Goal: Task Accomplishment & Management: Manage account settings

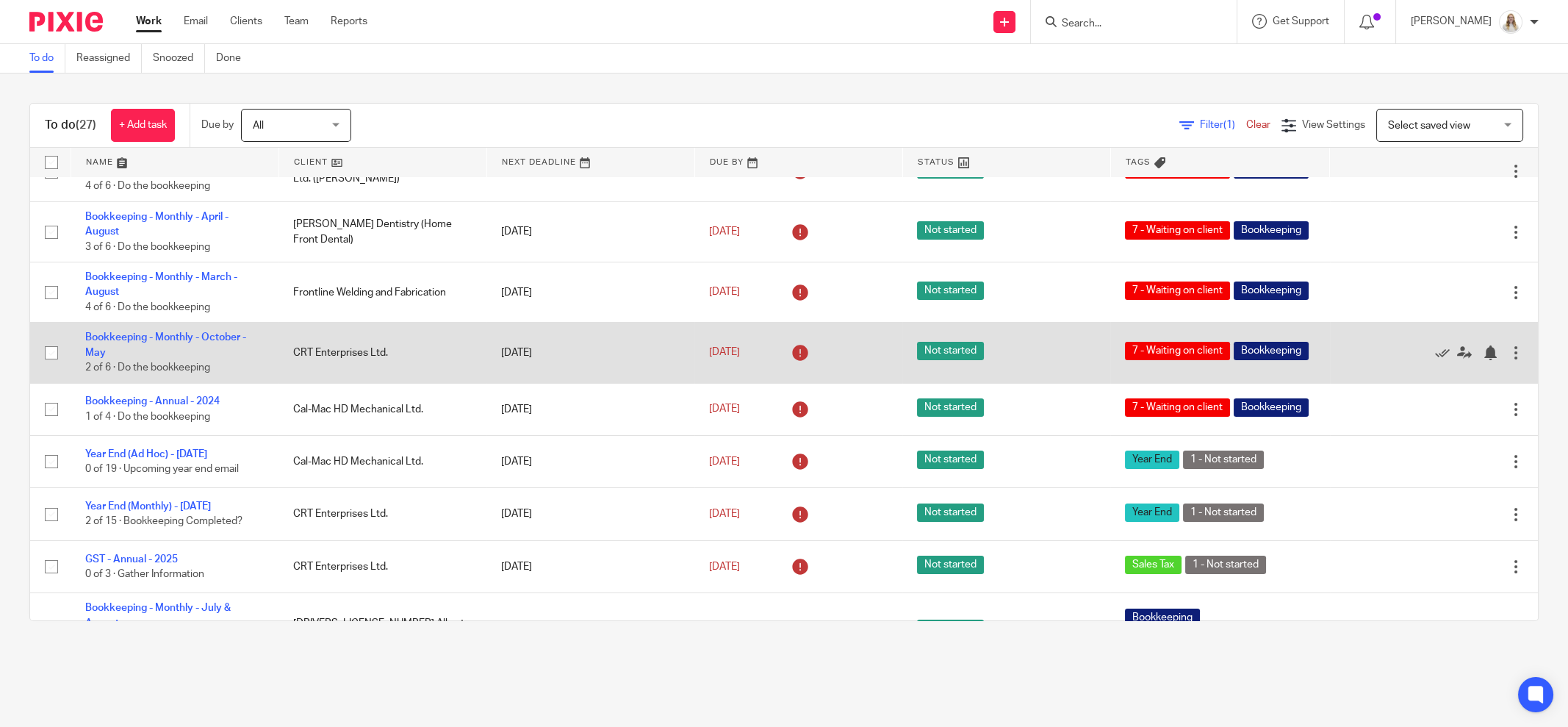
scroll to position [459, 0]
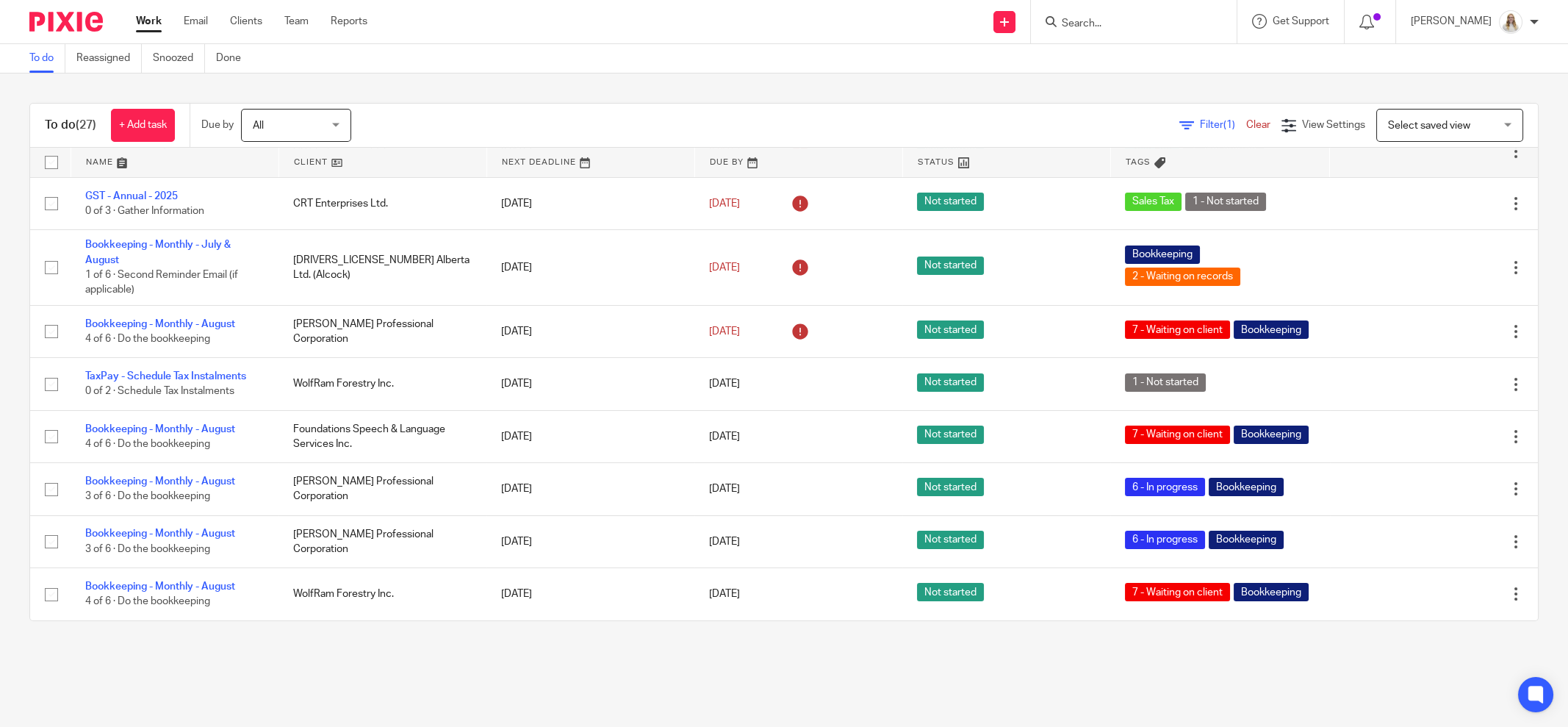
click at [1122, 28] on input "Search" at bounding box center [1127, 24] width 133 height 13
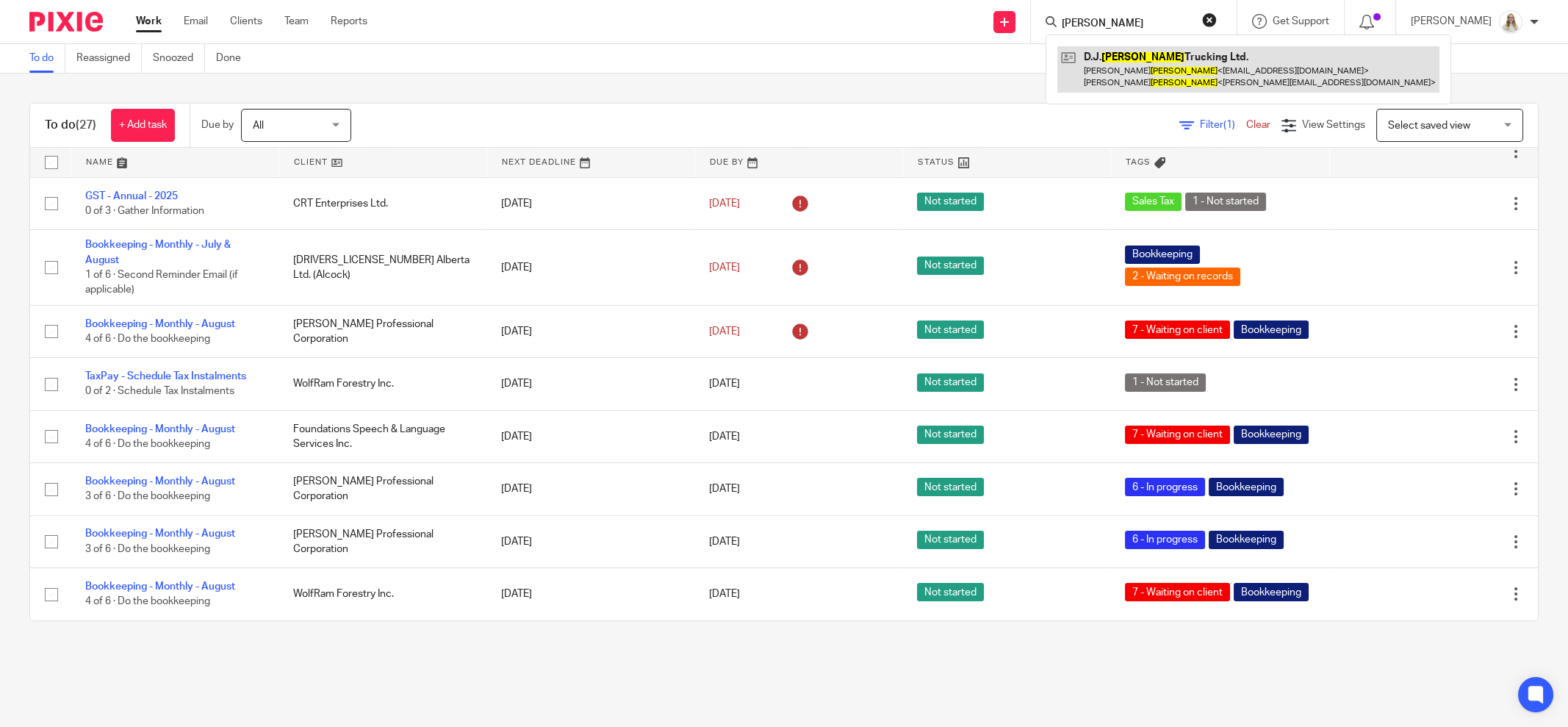
type input "donahue"
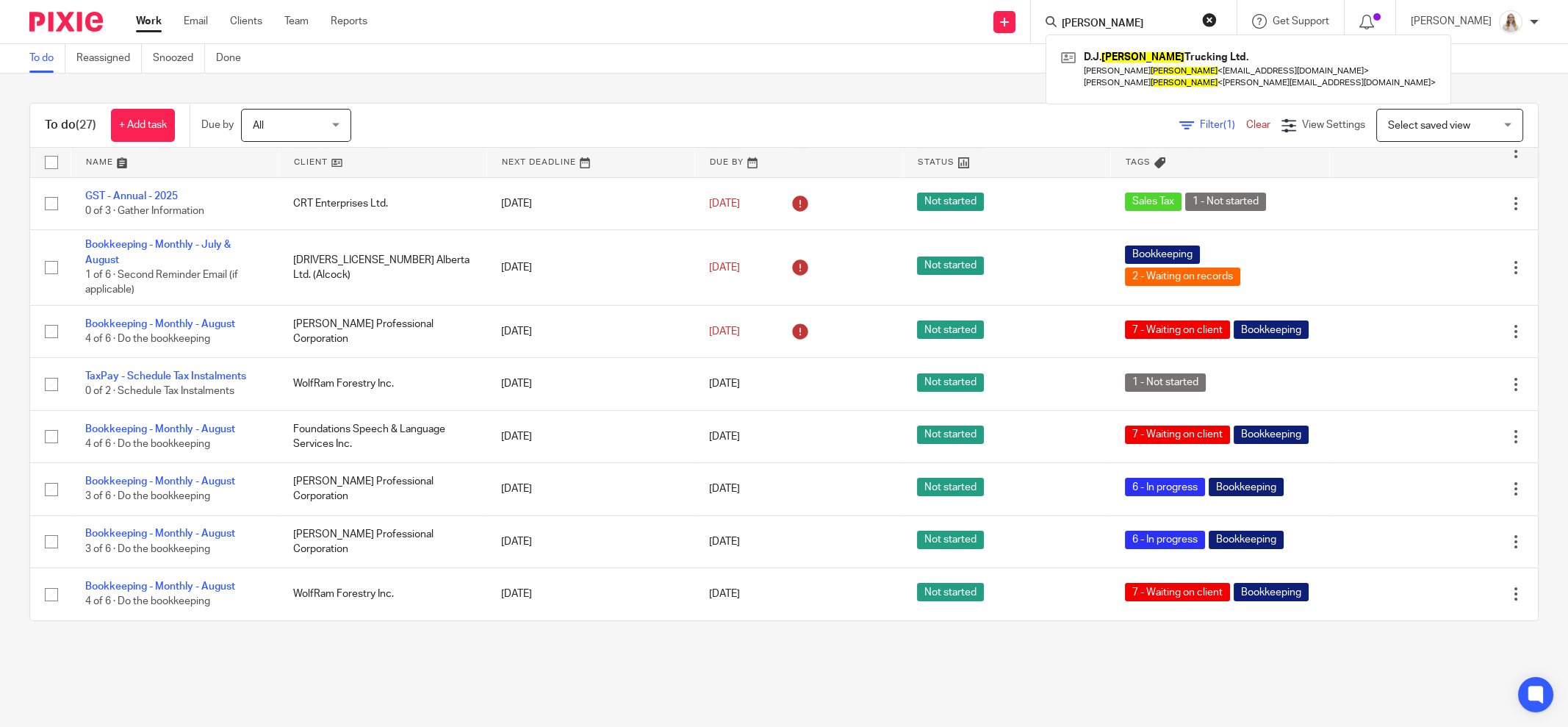
drag, startPoint x: 938, startPoint y: 84, endPoint x: 831, endPoint y: 15, distance: 127.3
click at [933, 84] on div "To do (27) + Add task Due by All All Today Tomorrow This week Next week This mo…" at bounding box center [784, 362] width 1568 height 577
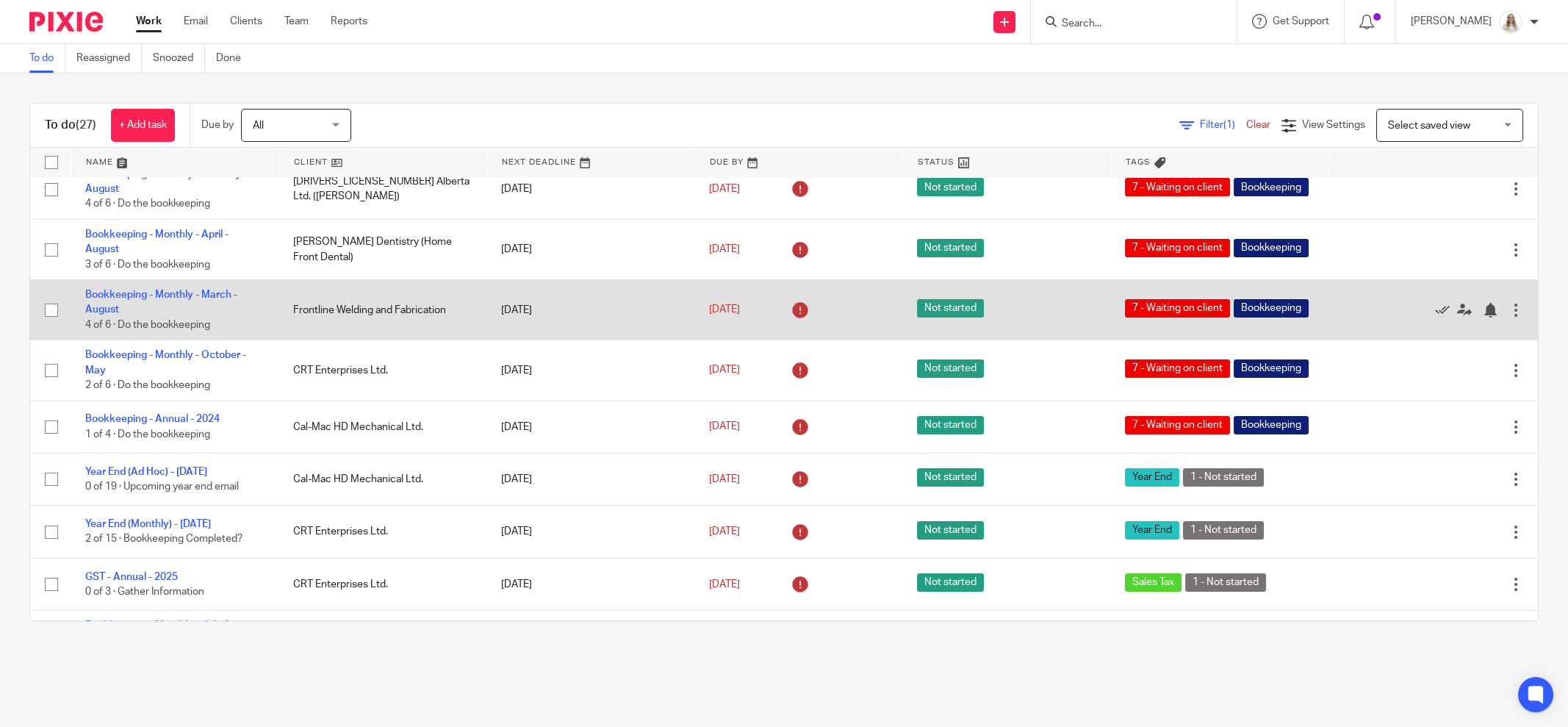
scroll to position [0, 0]
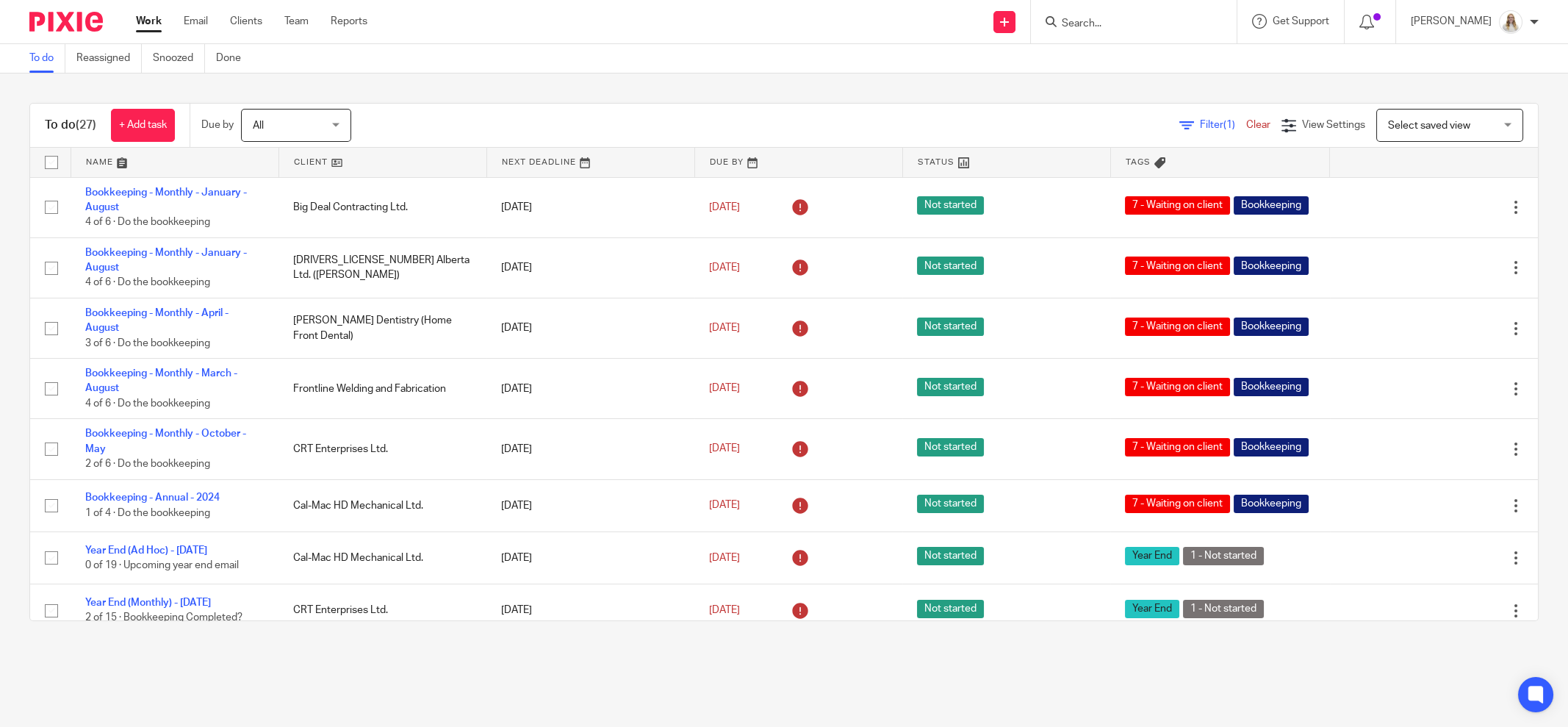
click at [470, 39] on div "Send new email Create task Add client Request signature Get Support Contact Sup…" at bounding box center [978, 21] width 1179 height 43
click at [116, 160] on link at bounding box center [174, 162] width 208 height 29
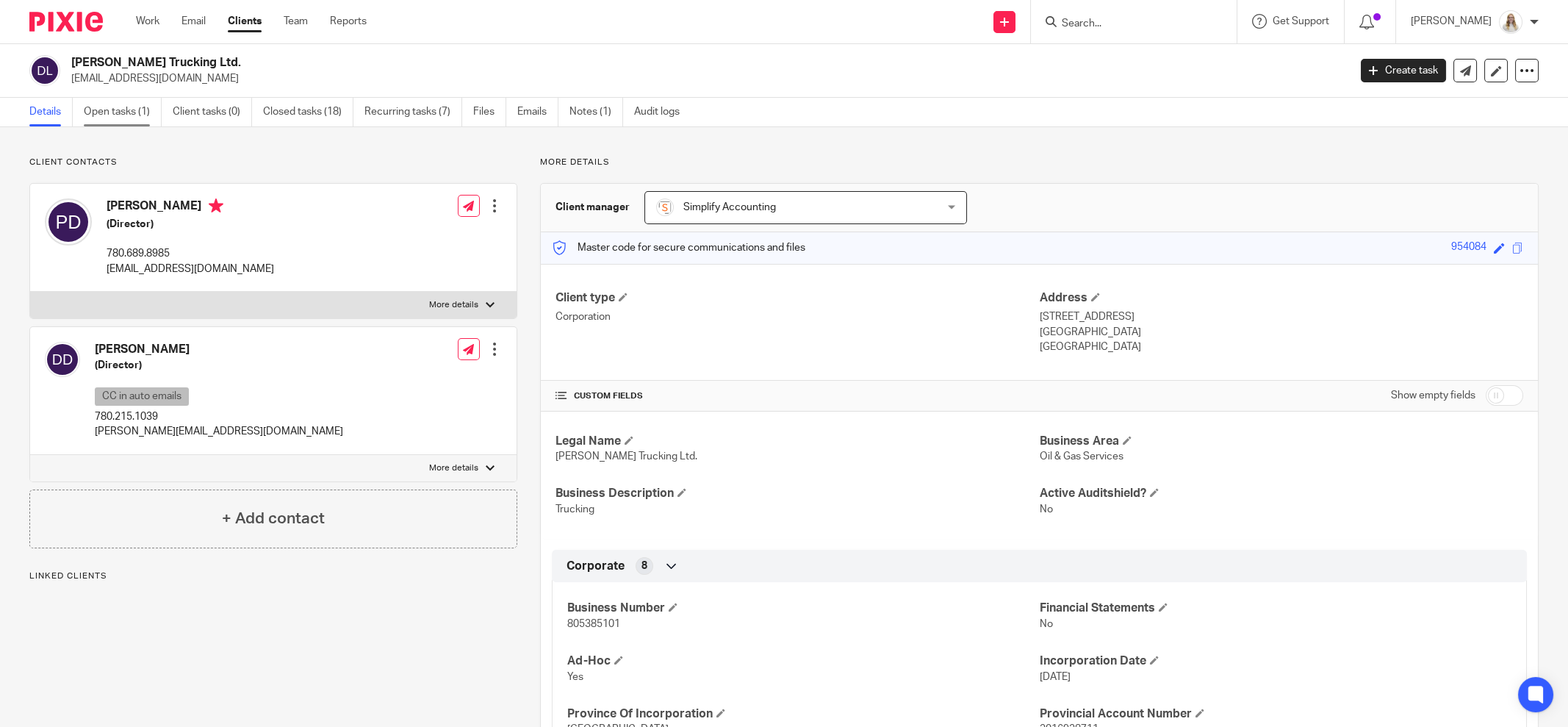
click at [120, 117] on link "Open tasks (1)" at bounding box center [122, 112] width 78 height 28
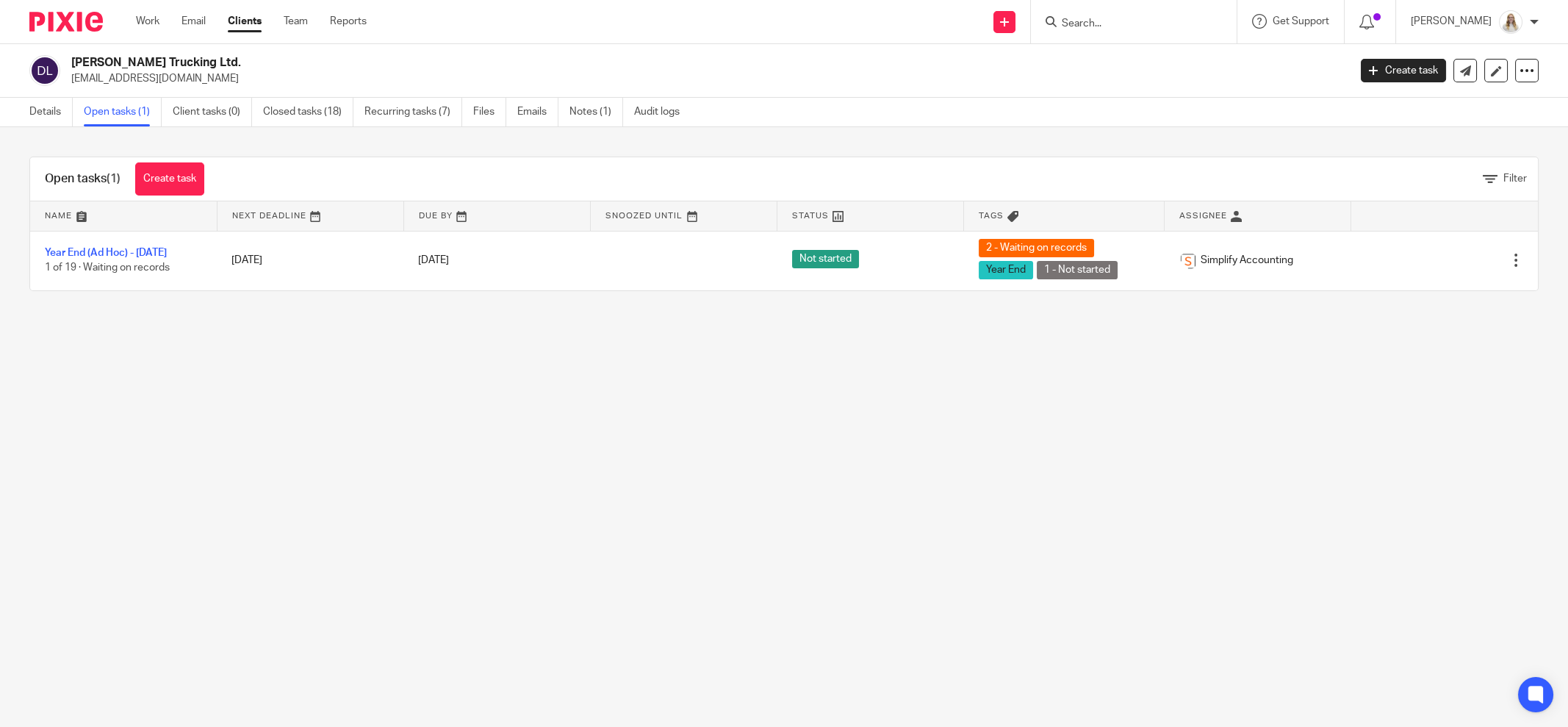
click at [361, 441] on main "D.J. Donahue Trucking Ltd. pnd1@live.ca Create task Update from Companies House…" at bounding box center [784, 363] width 1568 height 727
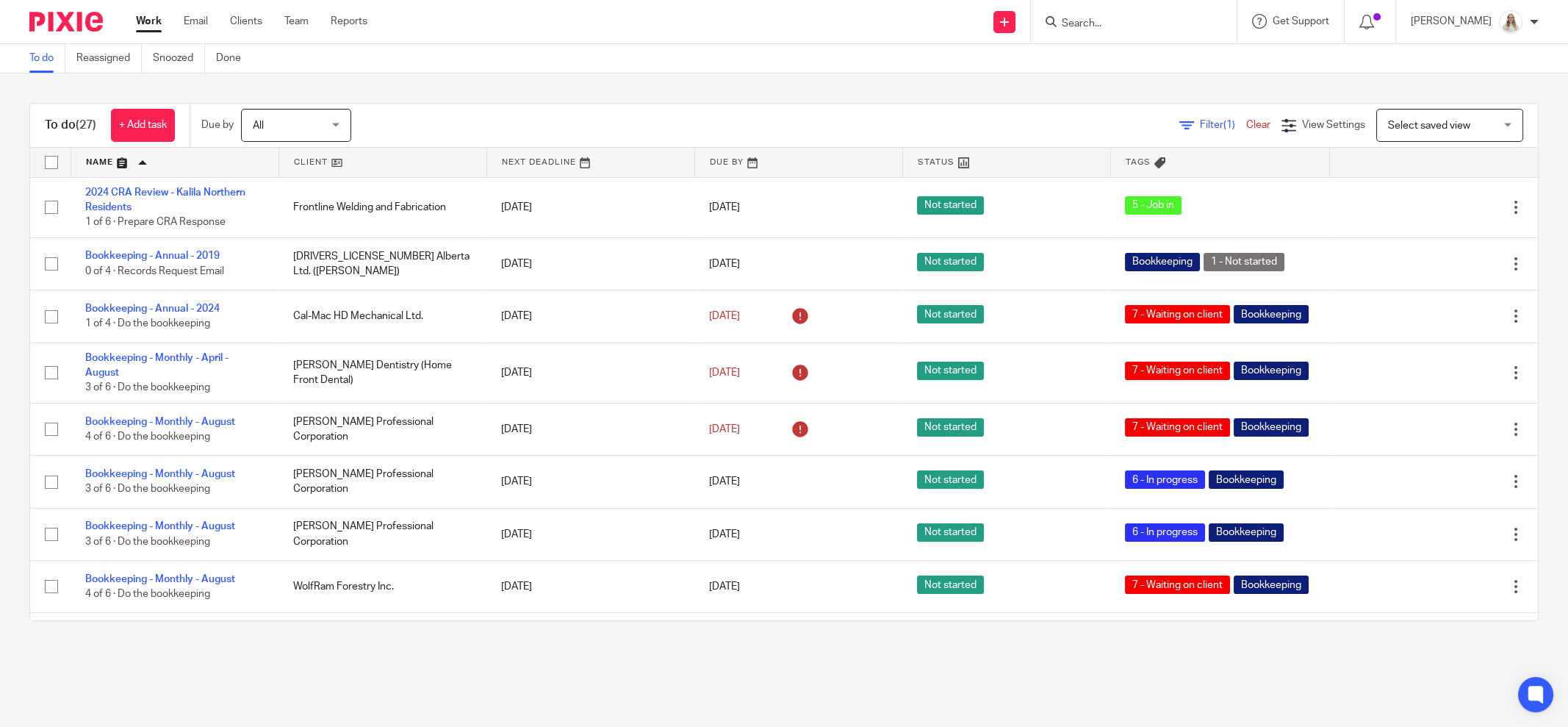
drag, startPoint x: 201, startPoint y: 257, endPoint x: 938, endPoint y: 171, distance: 742.0
click at [201, 257] on link "Bookkeeping - Annual - 2019" at bounding box center [152, 255] width 134 height 10
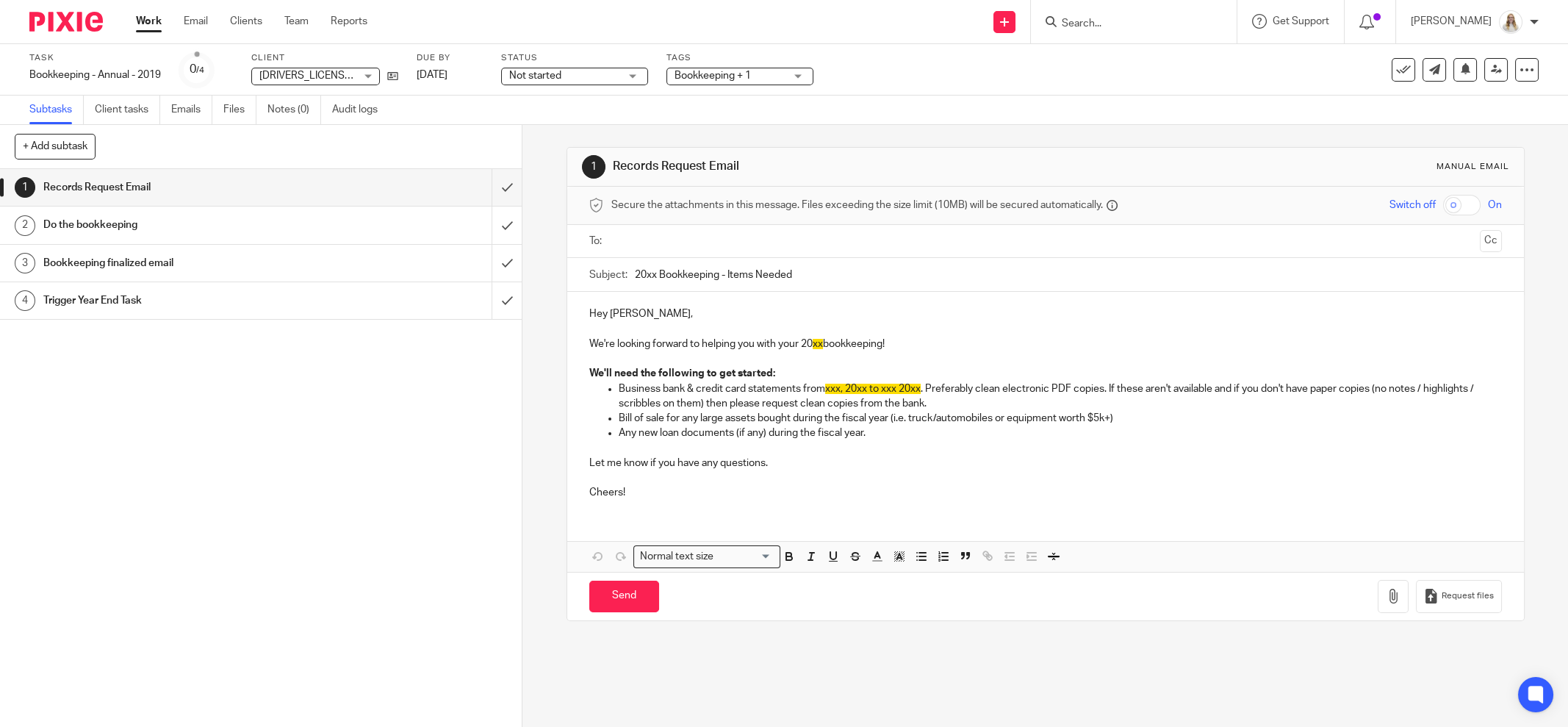
click at [1054, 69] on div "Task Bookkeeping - Annual - 2019 Save Bookkeeping - Annual - 2019 0 /4 Client 1…" at bounding box center [658, 69] width 1259 height 36
click at [1167, 21] on input "Search" at bounding box center [1127, 24] width 133 height 13
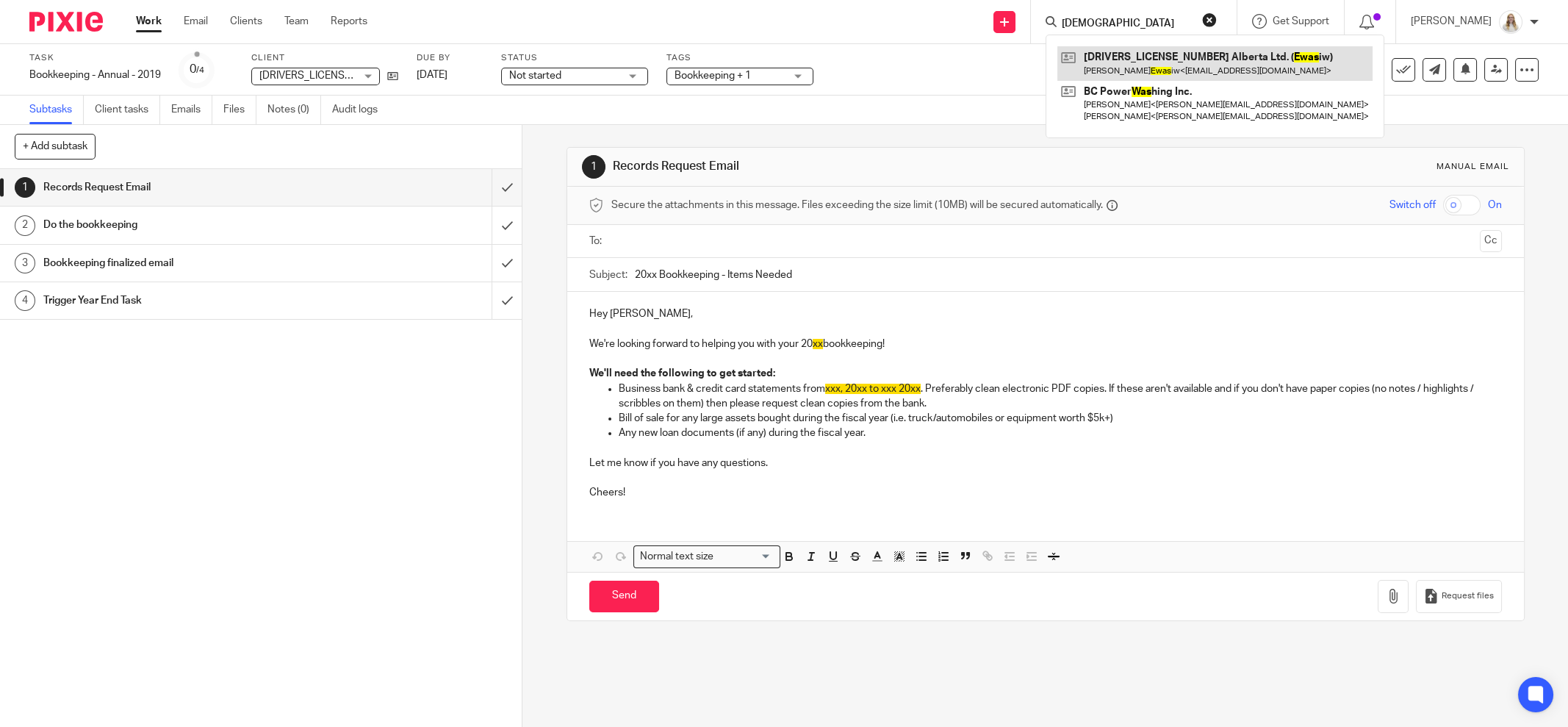
type input "ewas"
drag, startPoint x: 978, startPoint y: 81, endPoint x: 839, endPoint y: 6, distance: 157.9
click at [973, 78] on div "Task Bookkeeping - Annual - 2019 Save Bookkeeping - Annual - 2019 0 /4 Client 1…" at bounding box center [658, 69] width 1259 height 36
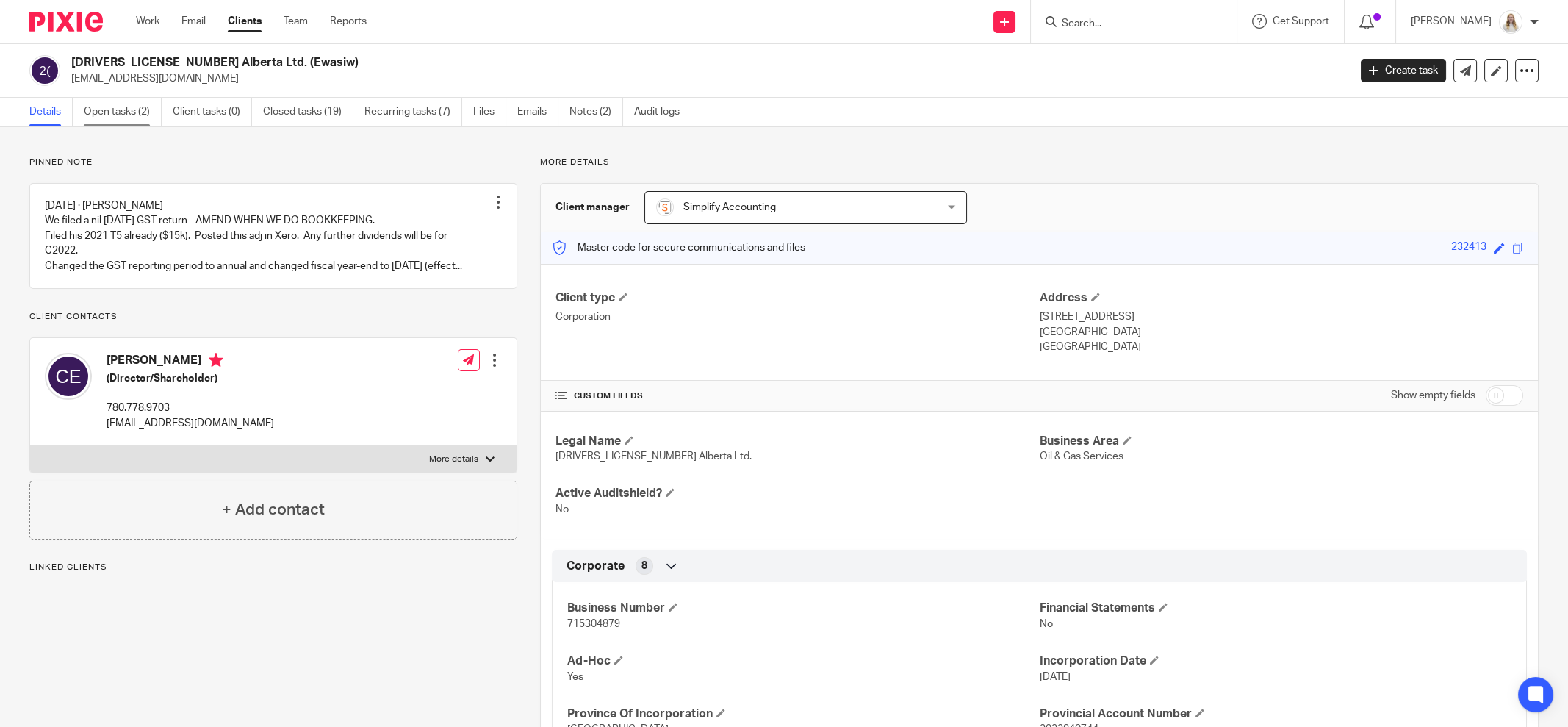
click at [116, 111] on link "Open tasks (2)" at bounding box center [122, 112] width 78 height 28
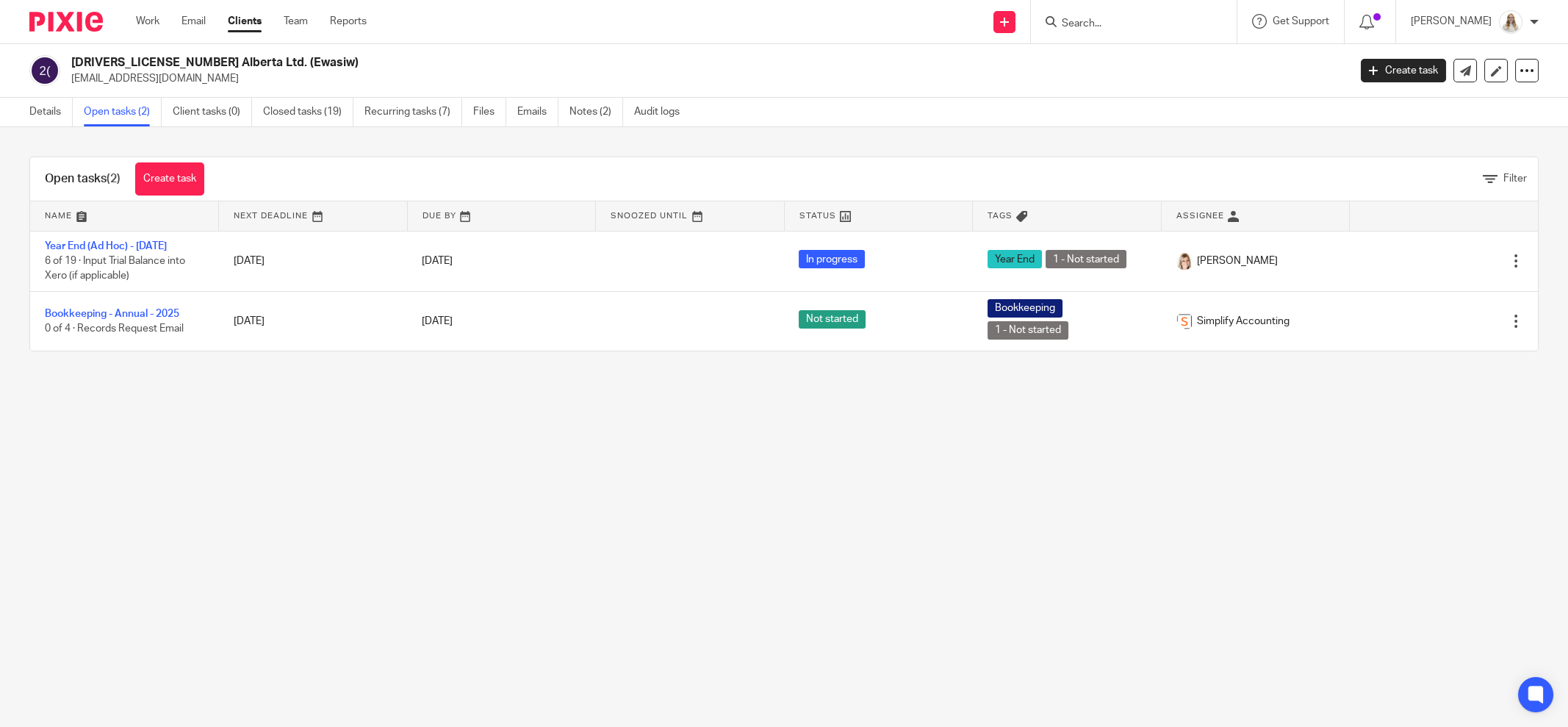
drag, startPoint x: 865, startPoint y: 38, endPoint x: 811, endPoint y: 43, distance: 54.2
click at [857, 38] on div "Send new email Create task Add client Request signature Get Support Contact Sup…" at bounding box center [978, 21] width 1180 height 43
click at [38, 110] on link "Details" at bounding box center [51, 112] width 43 height 28
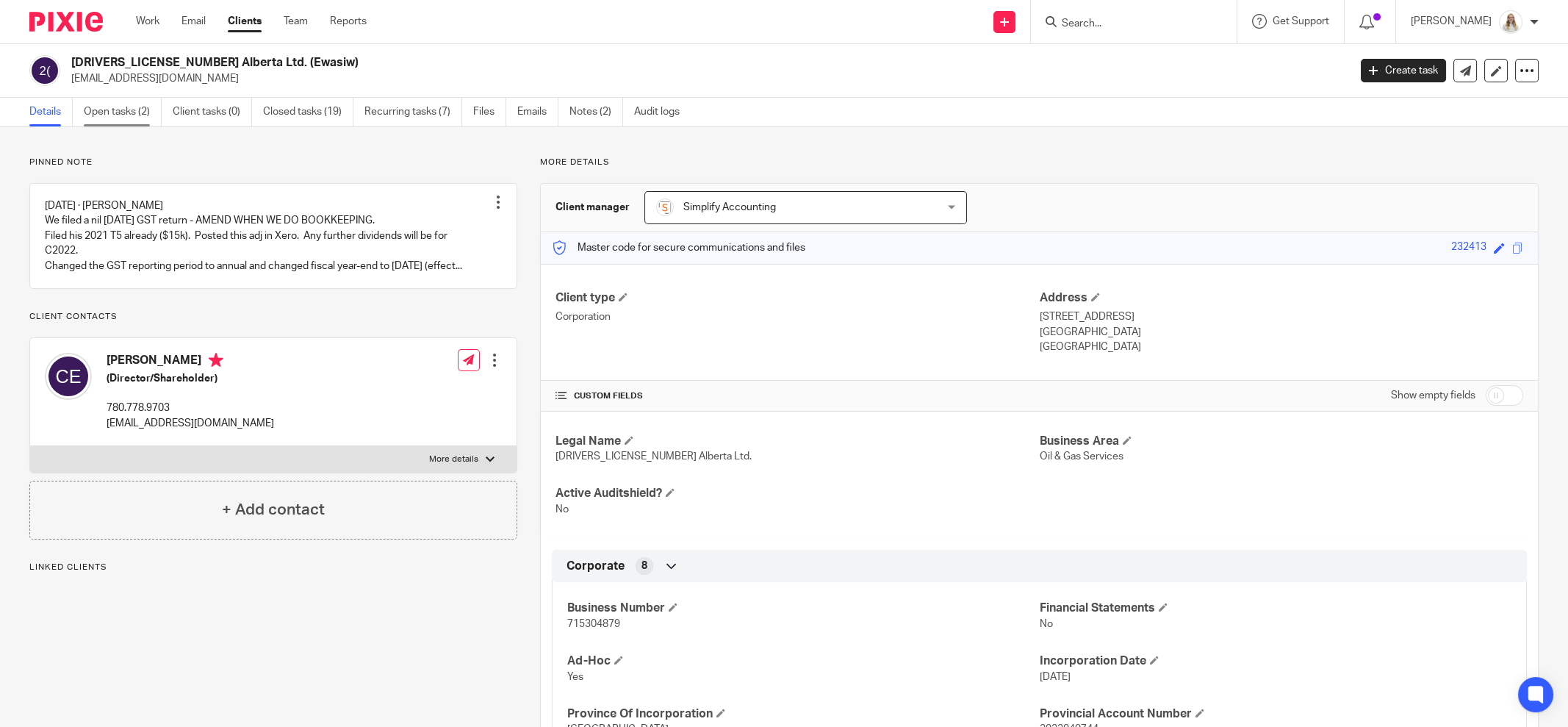
click at [113, 107] on link "Open tasks (2)" at bounding box center [122, 112] width 78 height 28
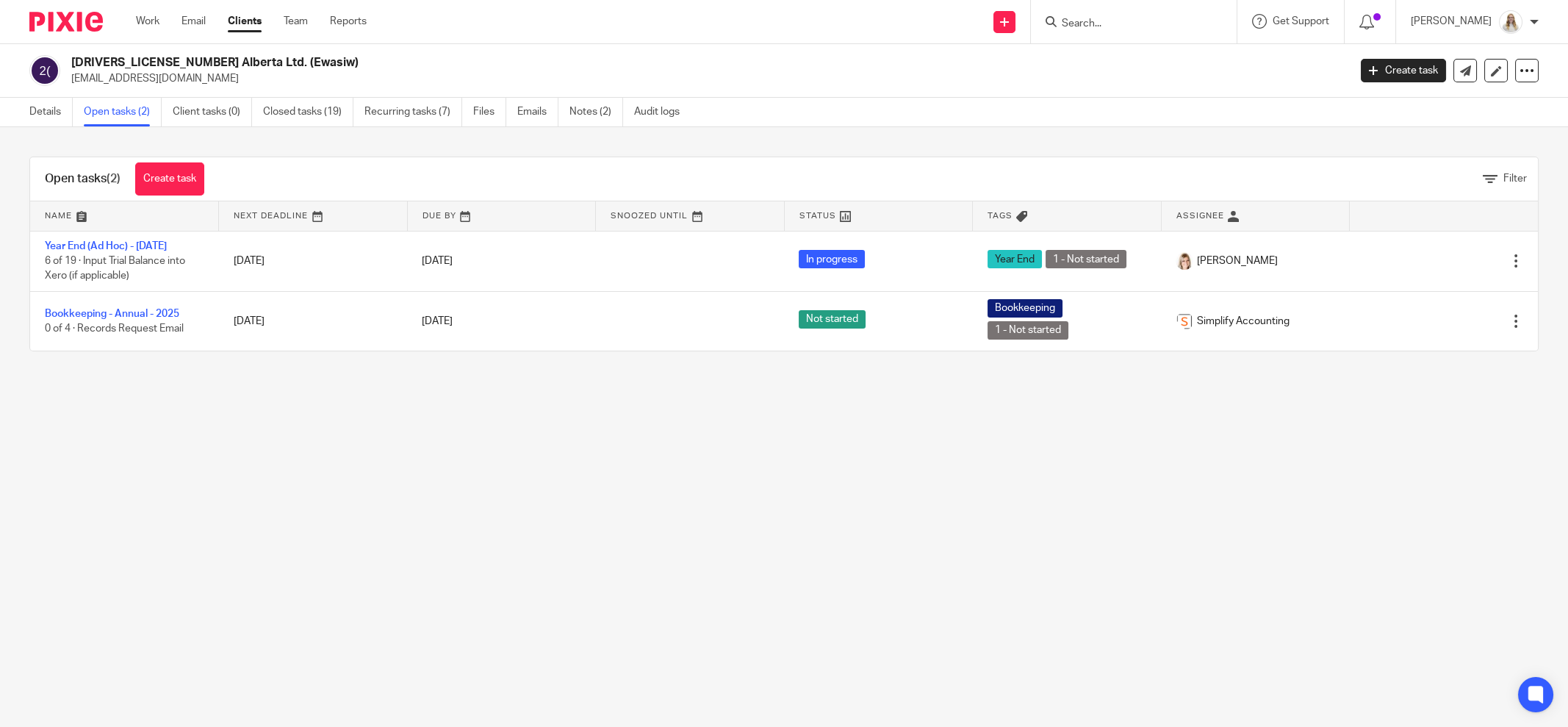
drag, startPoint x: 684, startPoint y: 584, endPoint x: 552, endPoint y: 598, distance: 132.7
click at [675, 583] on main "2284074 Alberta Ltd. (Ewasiw) cewasiw@msn.com Create task Update from Companies…" at bounding box center [784, 363] width 1568 height 727
drag, startPoint x: 185, startPoint y: 480, endPoint x: 151, endPoint y: 354, distance: 130.5
click at [185, 480] on main "2284074 Alberta Ltd. (Ewasiw) cewasiw@msn.com Create task Update from Companies…" at bounding box center [784, 363] width 1568 height 727
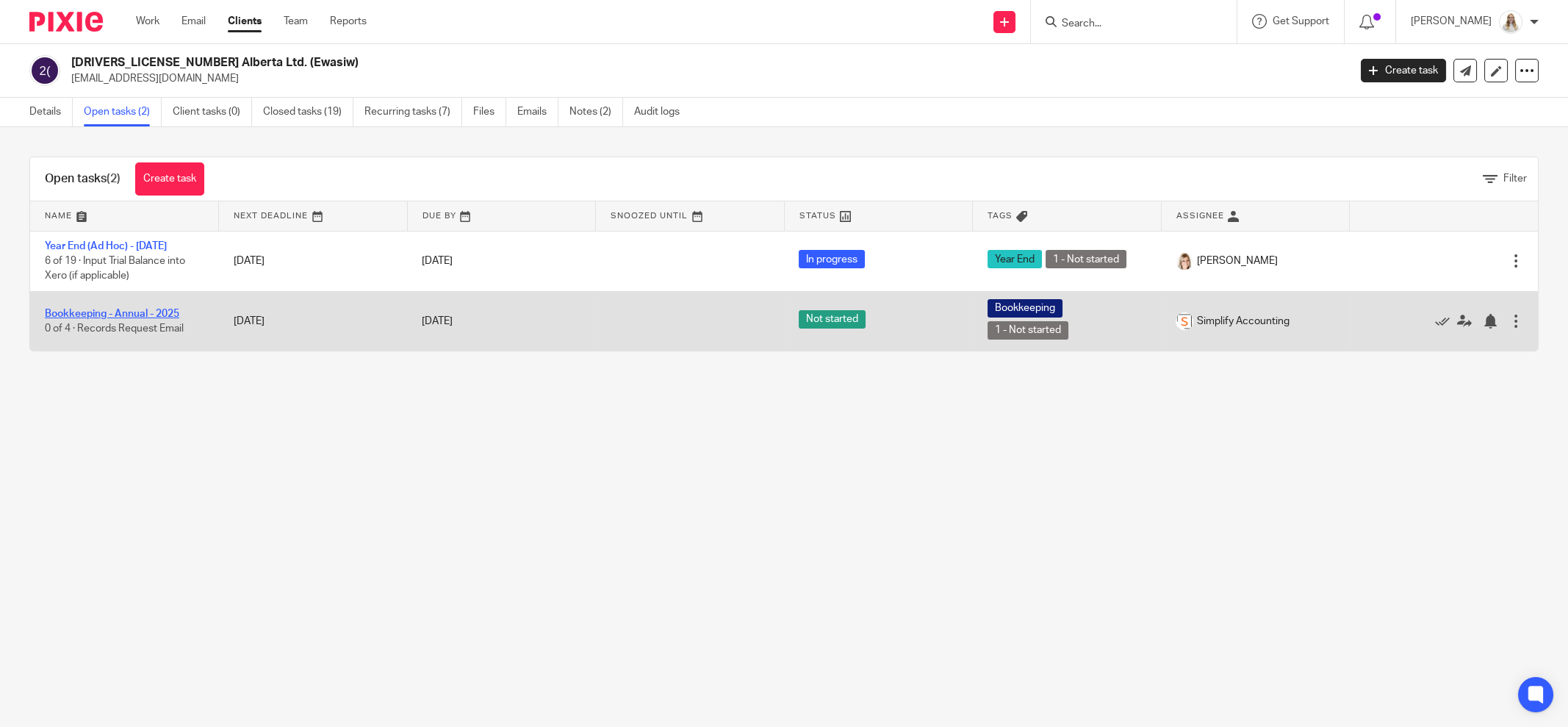
click at [146, 313] on link "Bookkeeping - Annual - 2025" at bounding box center [112, 313] width 134 height 10
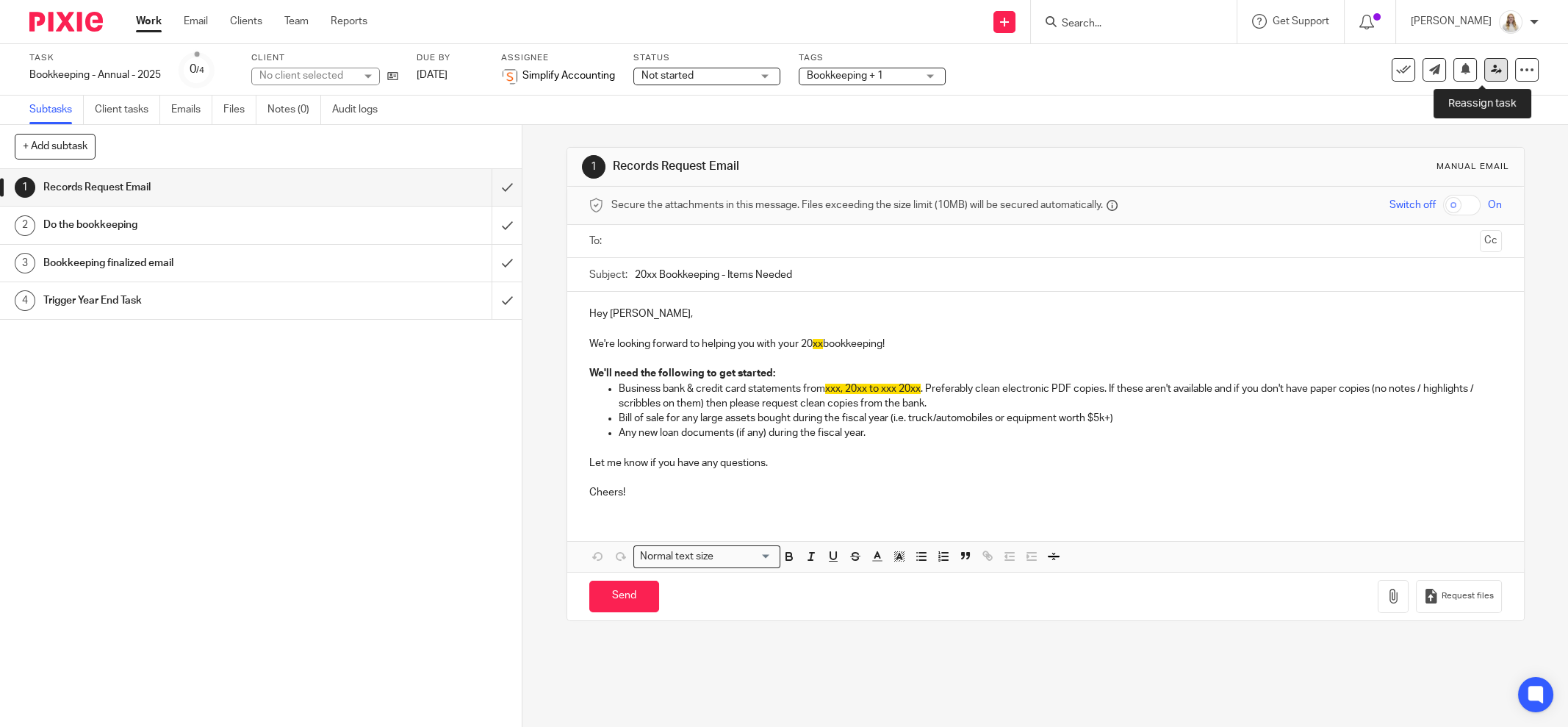
click at [1491, 69] on icon at bounding box center [1497, 69] width 11 height 11
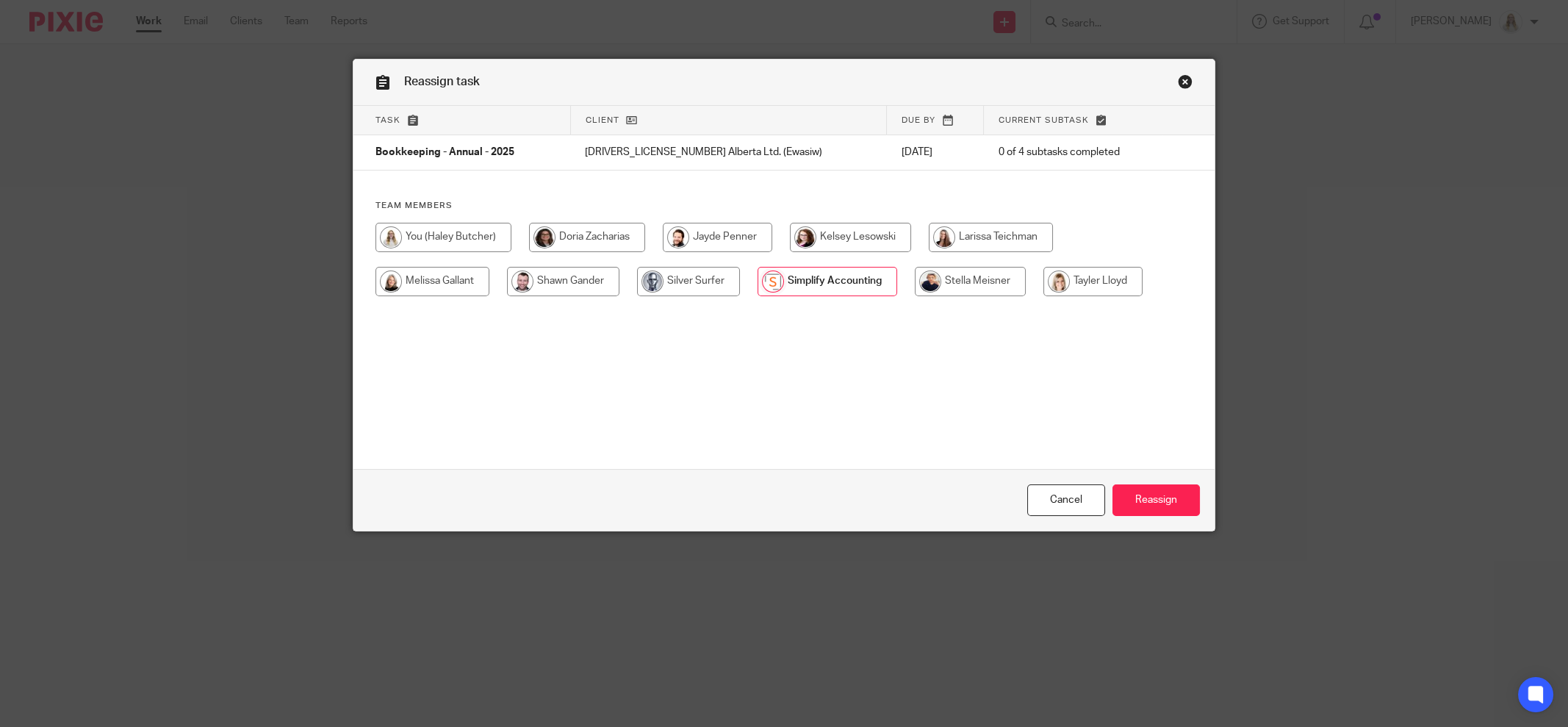
click at [955, 277] on input "radio" at bounding box center [970, 281] width 111 height 29
radio input "true"
click at [1138, 492] on input "Reassign" at bounding box center [1156, 500] width 88 height 32
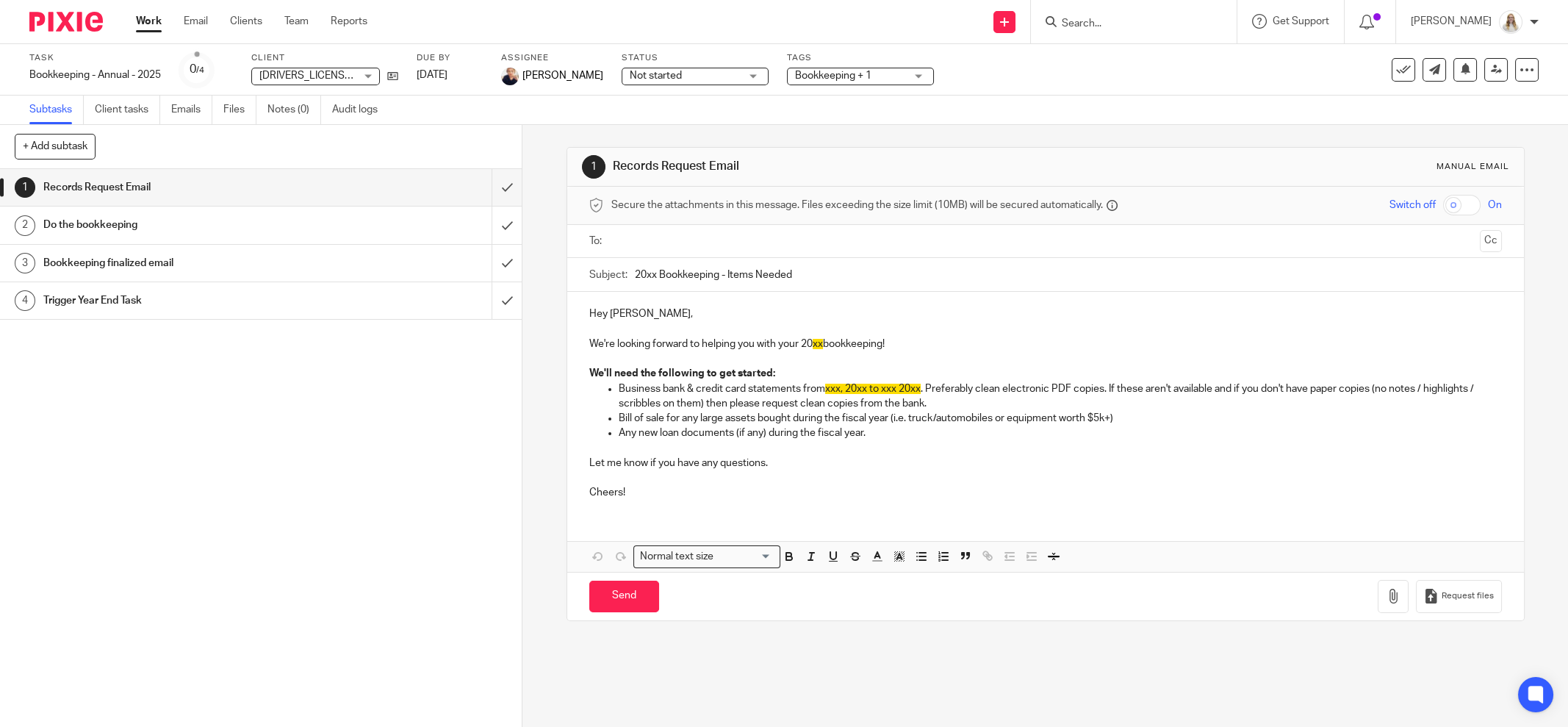
click at [747, 468] on p "Let me know if you have any questions." at bounding box center [1046, 463] width 913 height 15
click at [654, 488] on p "Cheers!" at bounding box center [1046, 492] width 913 height 15
drag, startPoint x: 760, startPoint y: 483, endPoint x: 734, endPoint y: 452, distance: 40.5
click at [761, 483] on p at bounding box center [1046, 478] width 913 height 15
click at [670, 433] on p "Any new loan documents (if any) during the fiscal year." at bounding box center [1060, 433] width 883 height 15
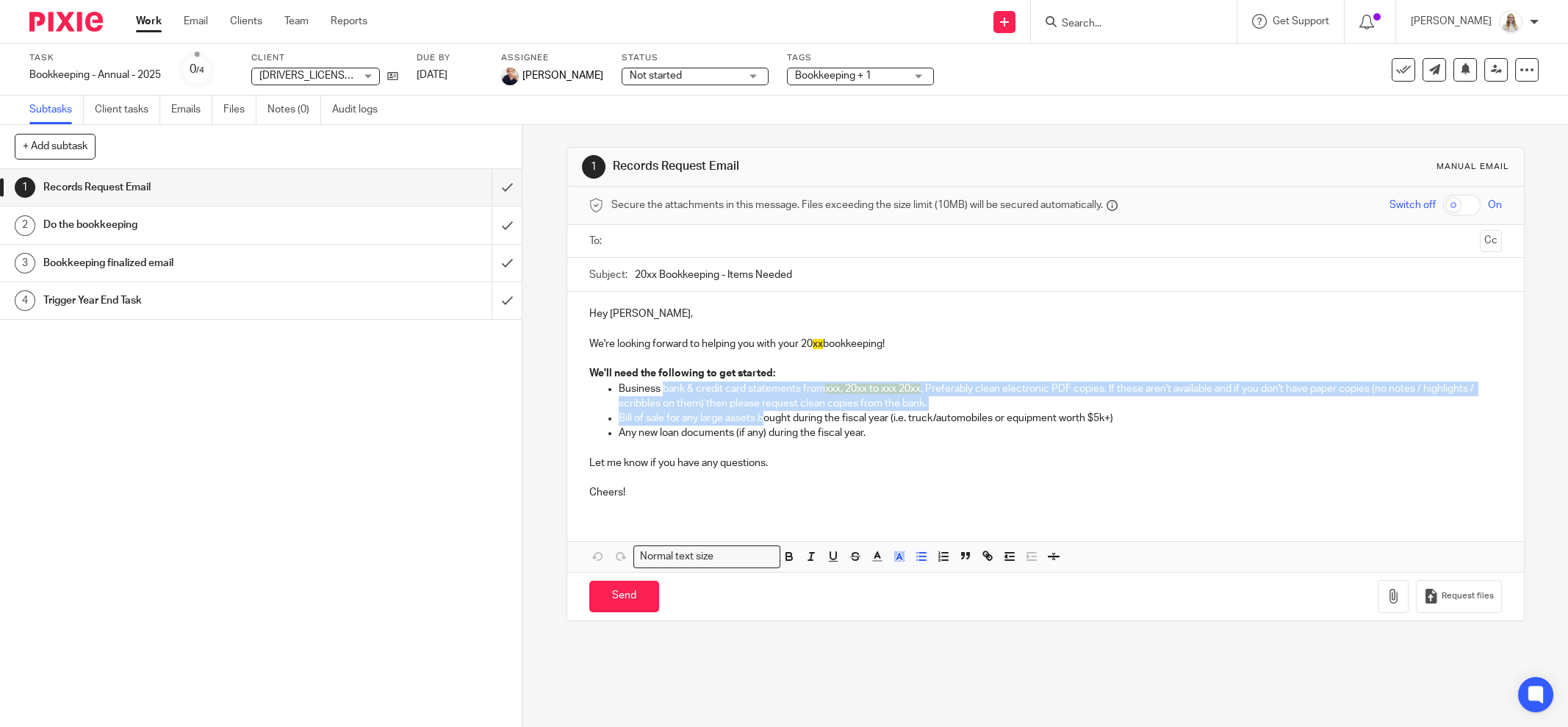
drag, startPoint x: 655, startPoint y: 392, endPoint x: 759, endPoint y: 414, distance: 106.3
click at [759, 414] on div "Hey Cory, We're looking forward to helping you with your 20 xx bookkeeping! We'…" at bounding box center [1046, 401] width 957 height 219
click at [769, 420] on p "Bill of sale for any large assets bought during the fiscal year (i.e. truck/aut…" at bounding box center [1060, 418] width 883 height 15
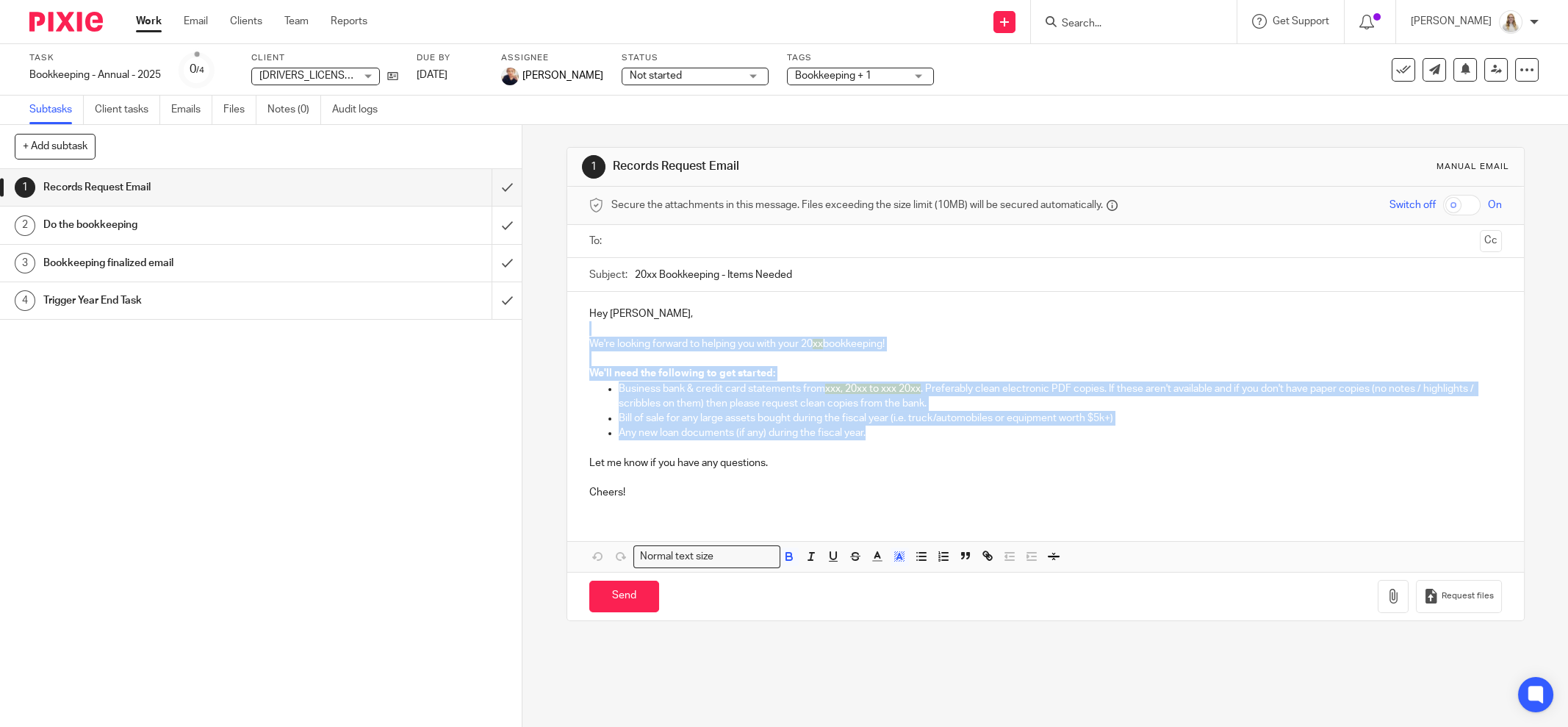
drag, startPoint x: 873, startPoint y: 433, endPoint x: 631, endPoint y: 316, distance: 268.8
click at [632, 317] on div "Hey Cory, We're looking forward to helping you with your 20 xx bookkeeping! We'…" at bounding box center [1046, 401] width 957 height 219
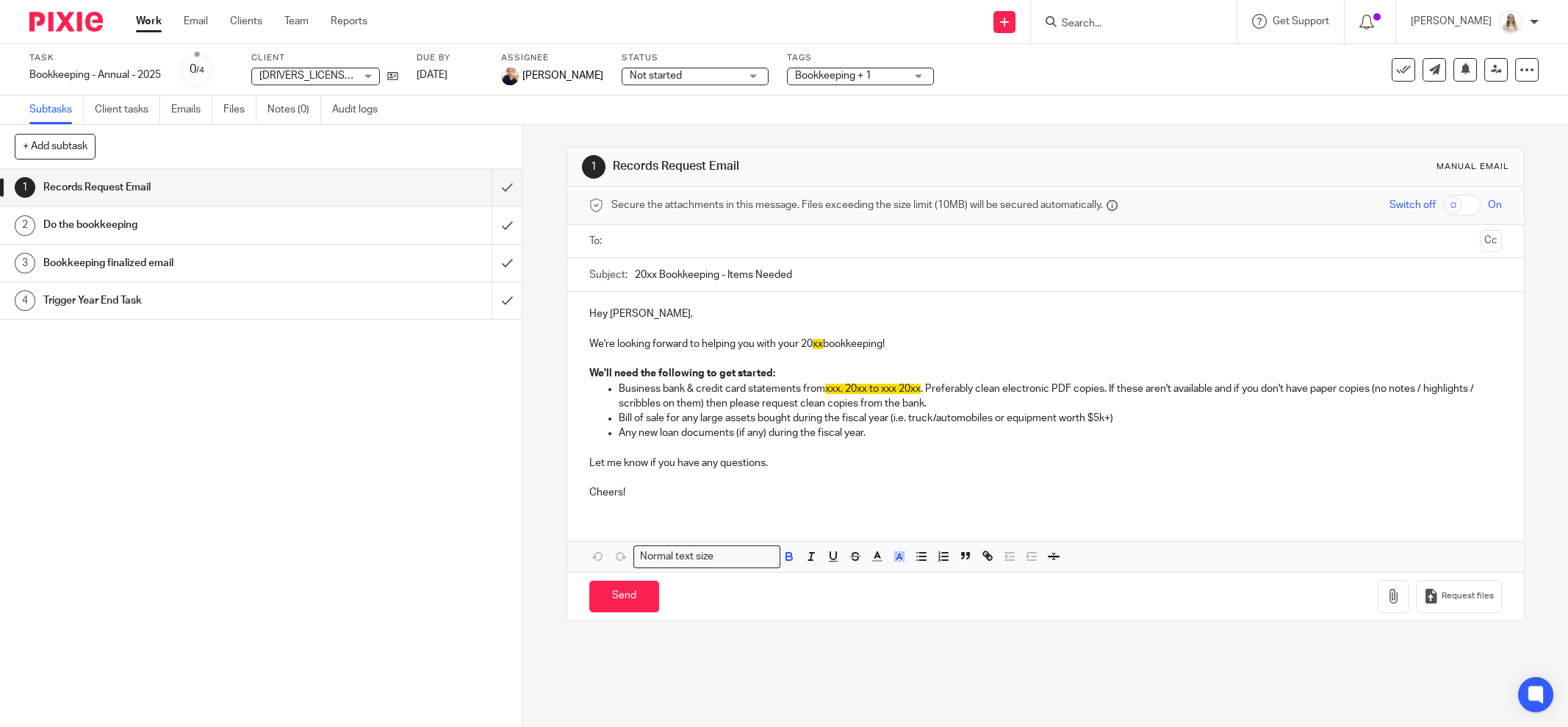
drag, startPoint x: 363, startPoint y: 432, endPoint x: 436, endPoint y: 283, distance: 165.9
click at [363, 431] on div "1 Records Request Email 2 Do the bookkeeping 3 Bookkeeping finalized email 4 Tr…" at bounding box center [261, 448] width 522 height 558
click at [486, 182] on input "submit" at bounding box center [261, 187] width 522 height 37
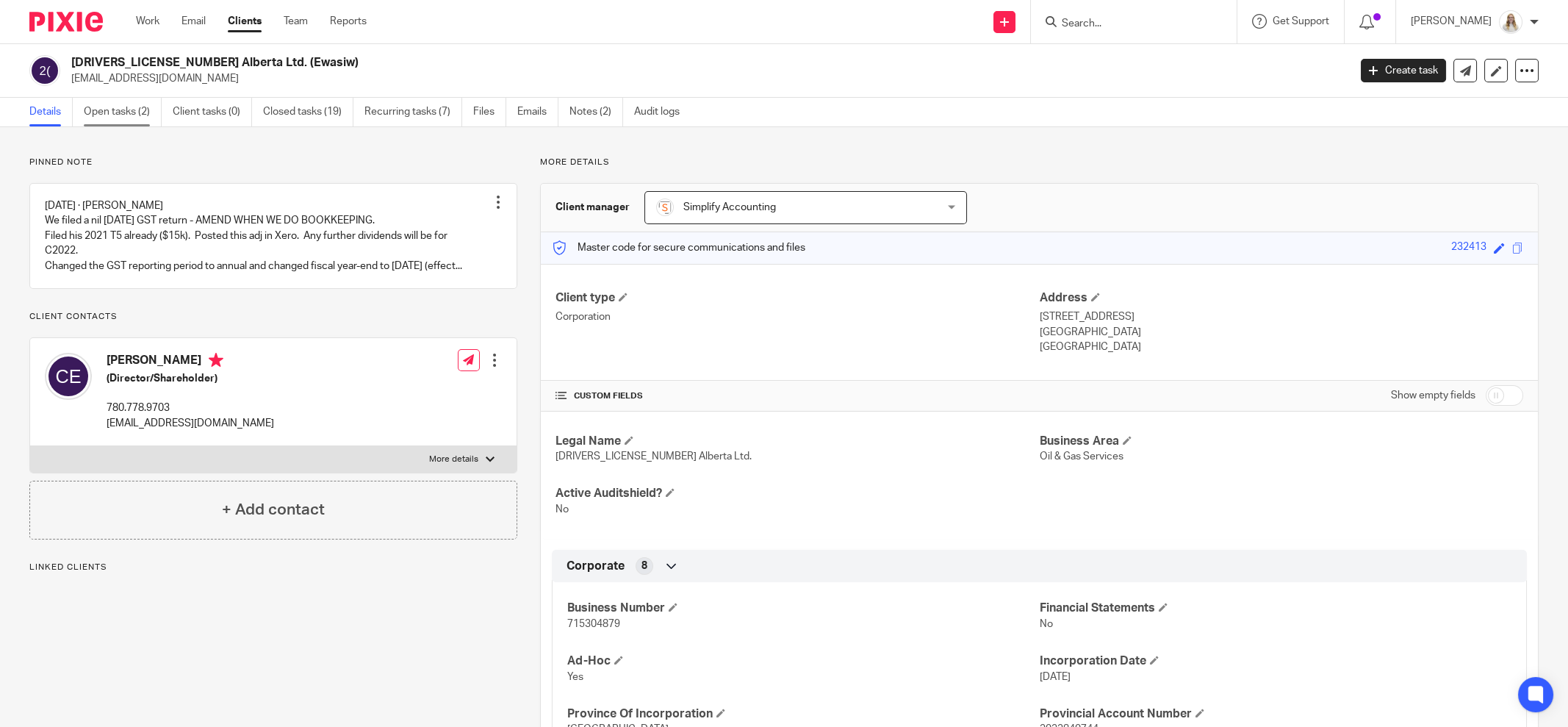
click at [126, 111] on link "Open tasks (2)" at bounding box center [122, 112] width 78 height 28
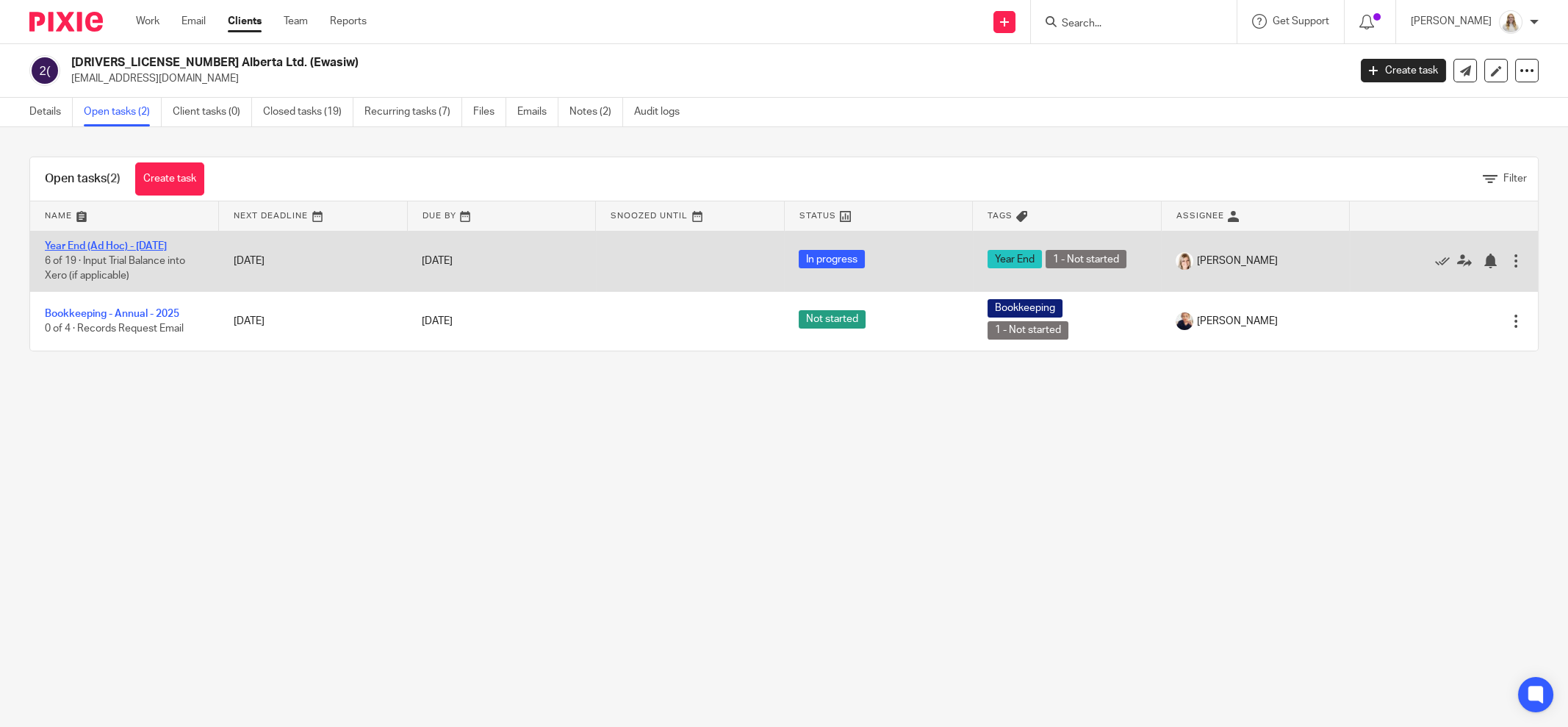
click at [101, 244] on link "Year End (Ad Hoc) - [DATE]" at bounding box center [106, 245] width 122 height 10
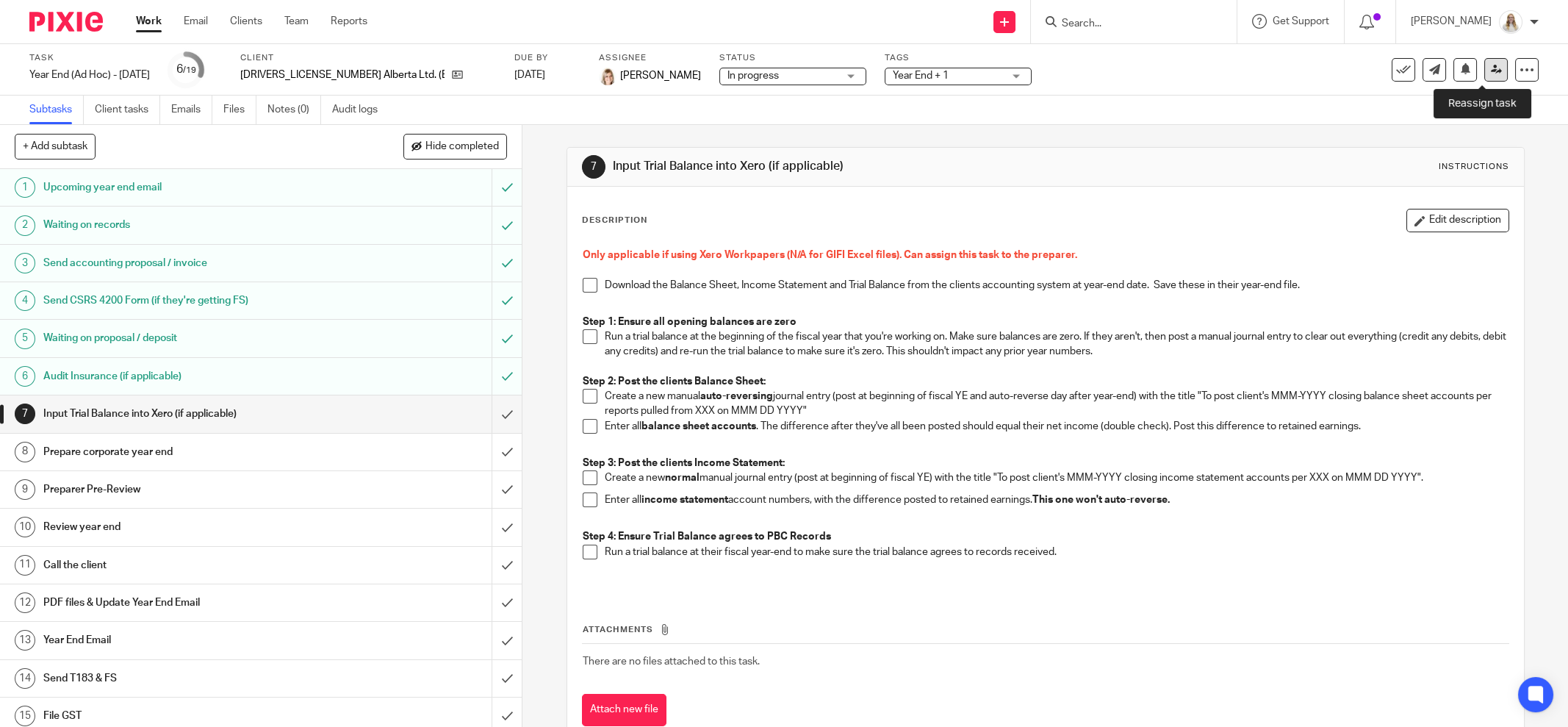
click at [1491, 69] on icon at bounding box center [1497, 69] width 11 height 11
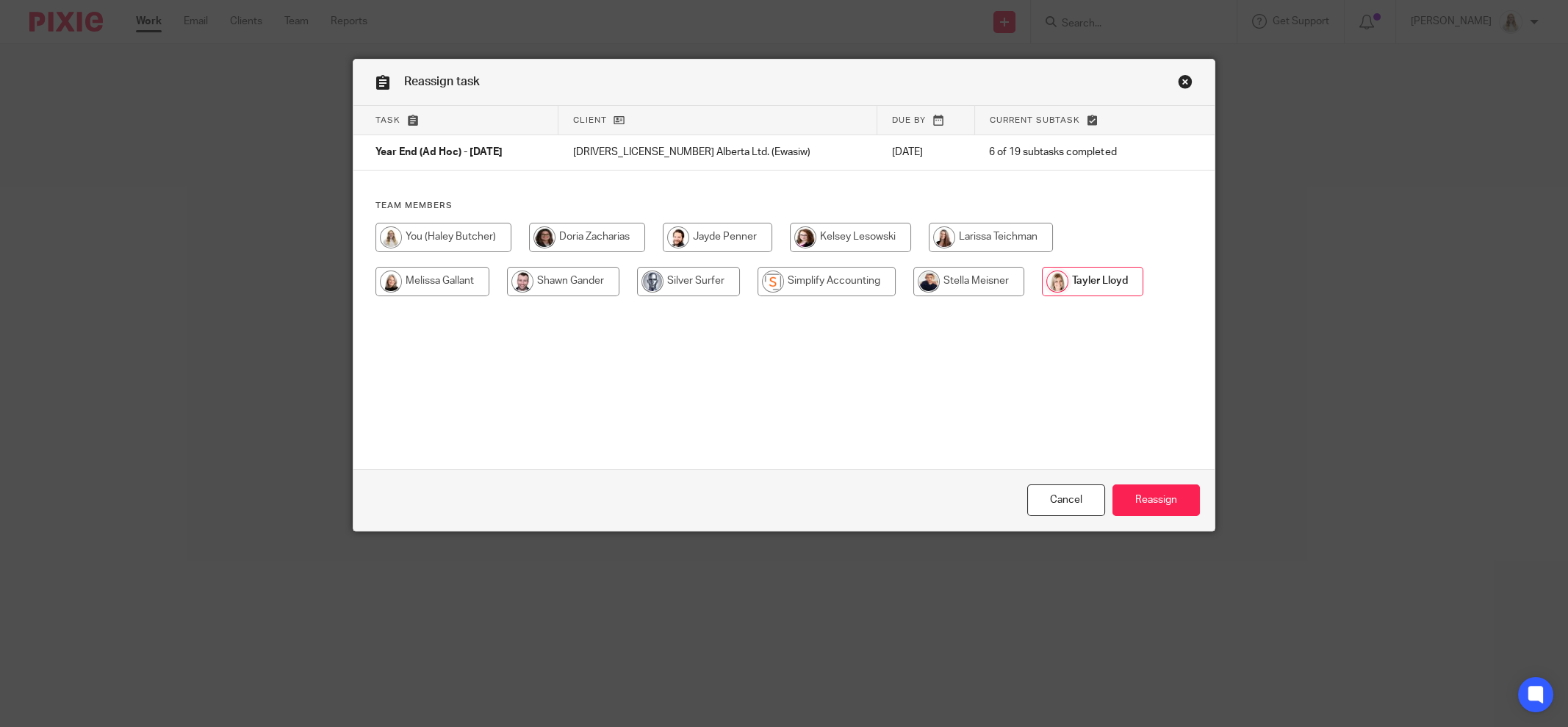
click at [934, 286] on input "radio" at bounding box center [969, 281] width 111 height 29
radio input "true"
click at [1142, 505] on input "Reassign" at bounding box center [1156, 500] width 88 height 32
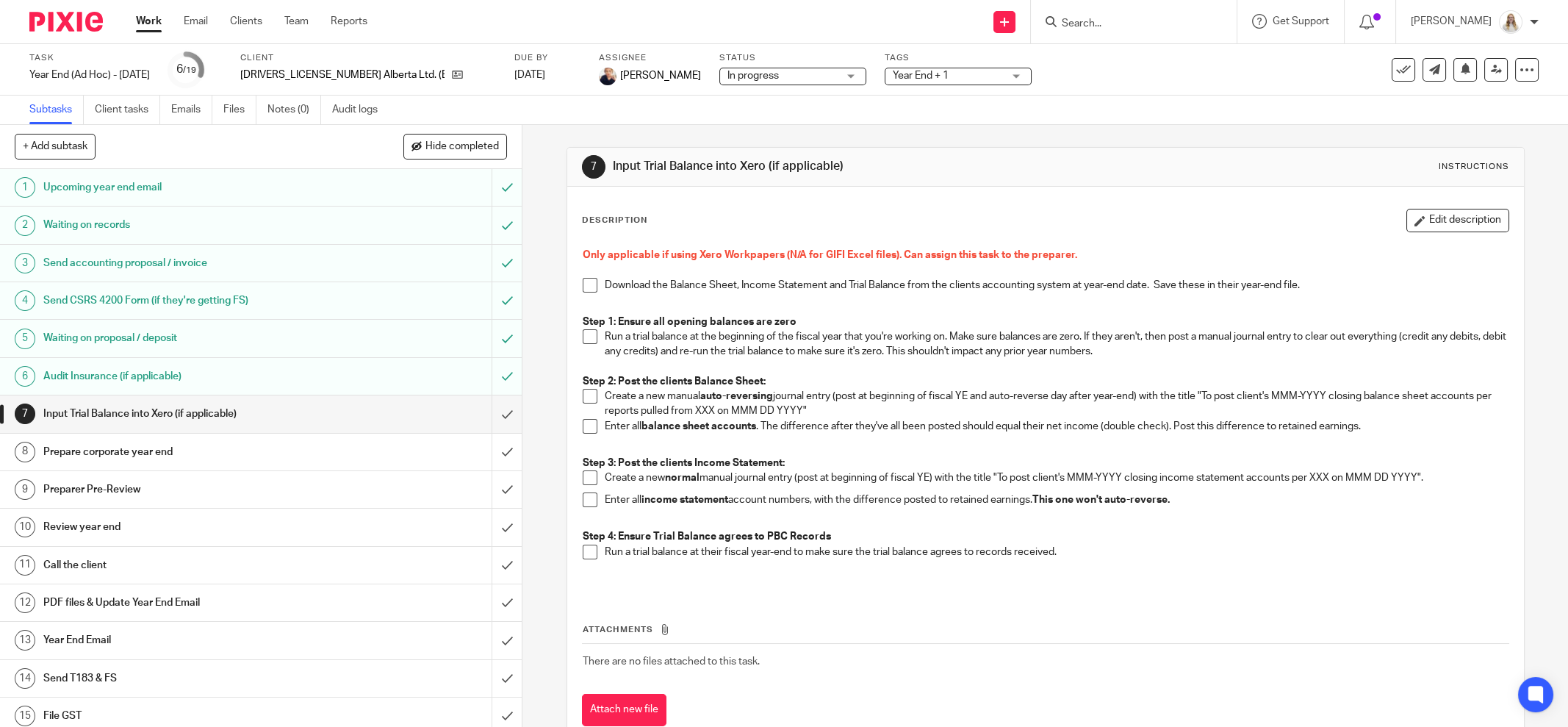
click at [117, 226] on h1 "Waiting on records" at bounding box center [188, 225] width 290 height 22
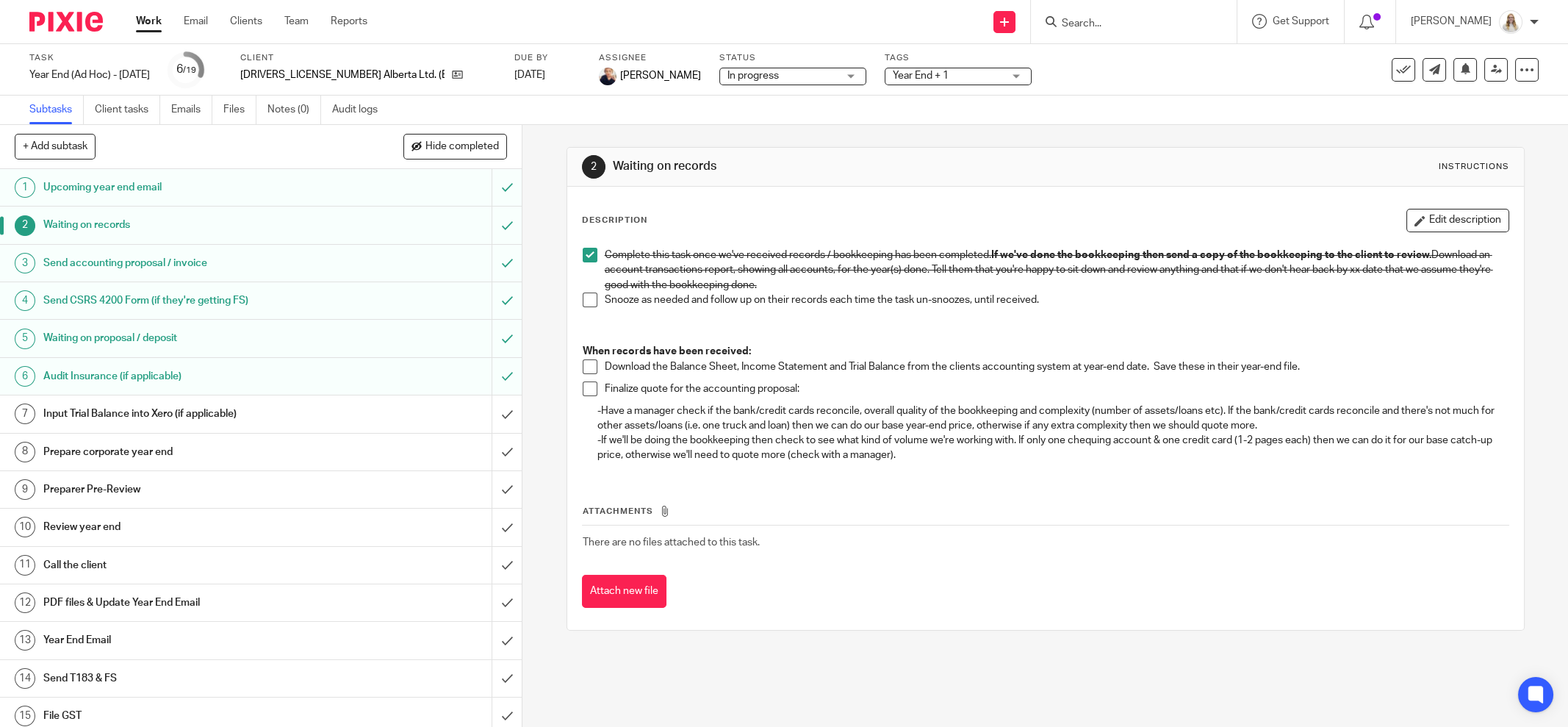
click at [142, 257] on h1 "Send accounting proposal / invoice" at bounding box center [188, 263] width 290 height 22
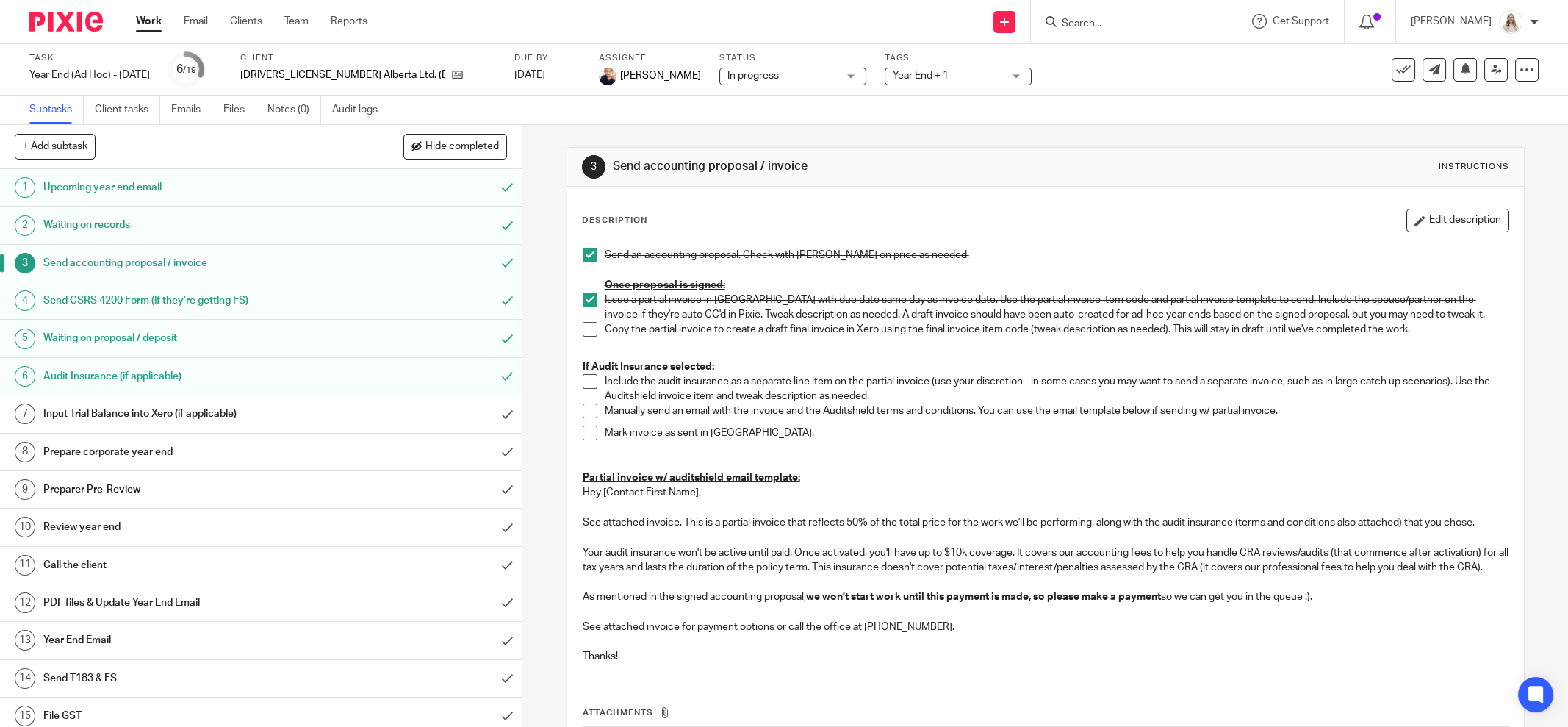
click at [144, 304] on h1 "Send CSRS 4200 Form (if they're getting FS)" at bounding box center [188, 301] width 290 height 22
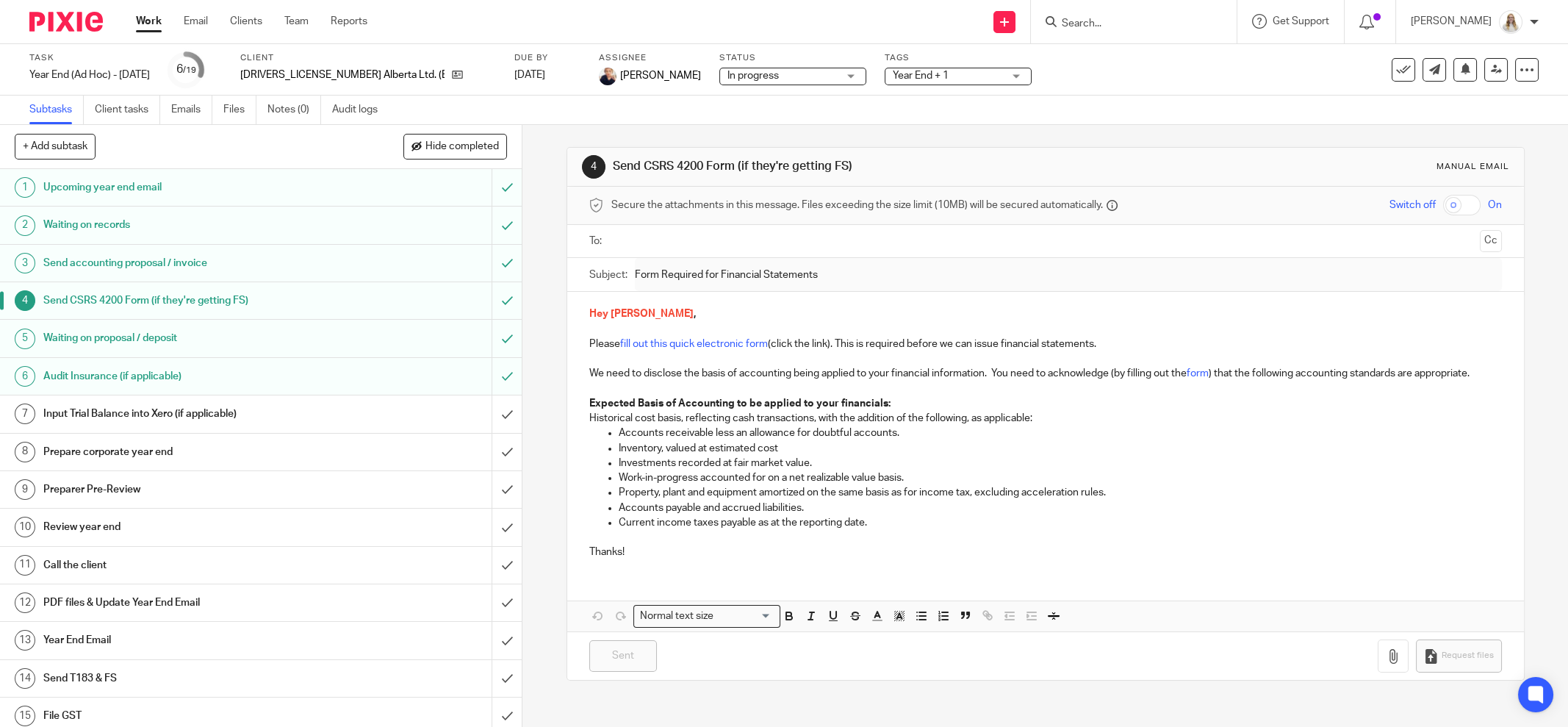
click at [145, 341] on h1 "Waiting on proposal / deposit" at bounding box center [188, 338] width 290 height 22
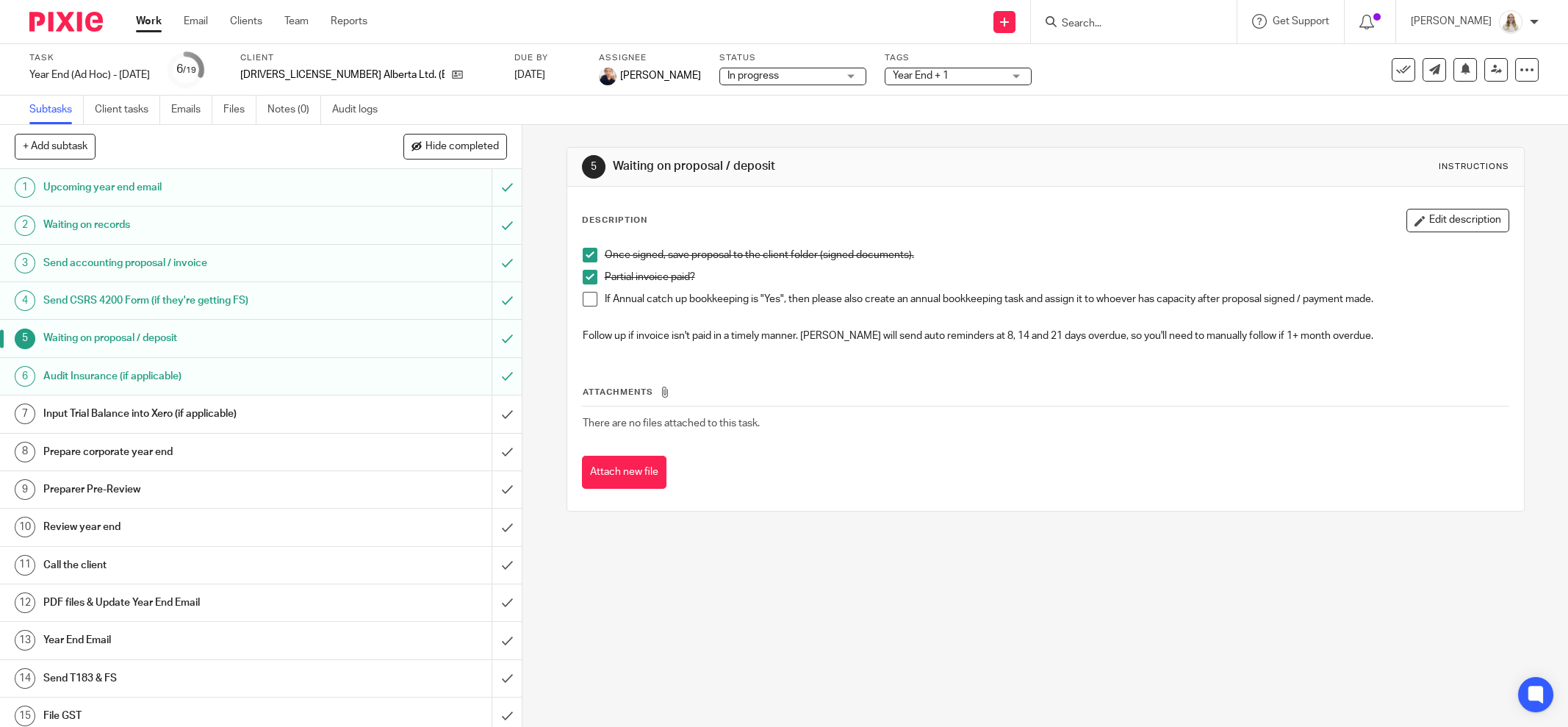
click at [186, 365] on h1 "Audit Insurance (if applicable)" at bounding box center [188, 377] width 290 height 22
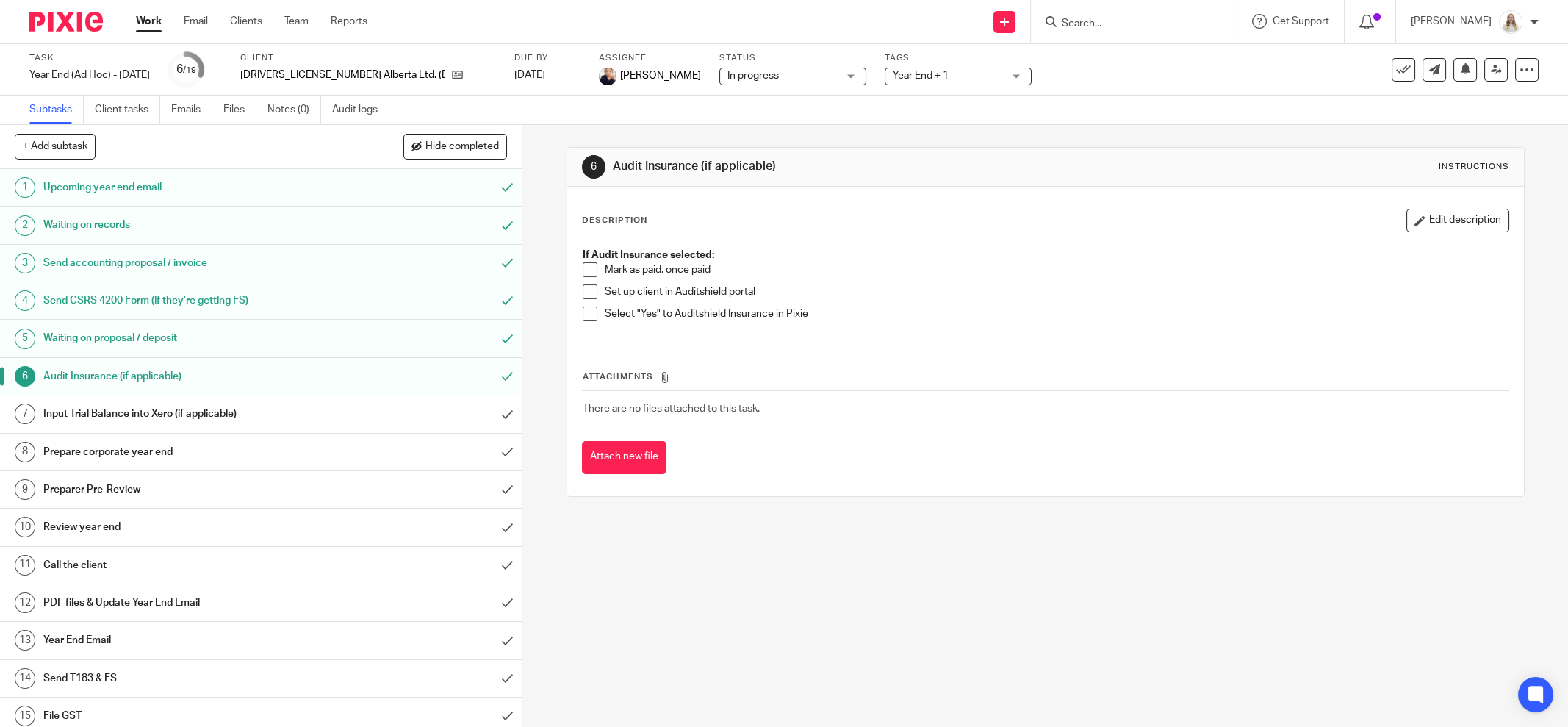
click at [208, 410] on h1 "Input Trial Balance into Xero (if applicable)" at bounding box center [188, 414] width 290 height 22
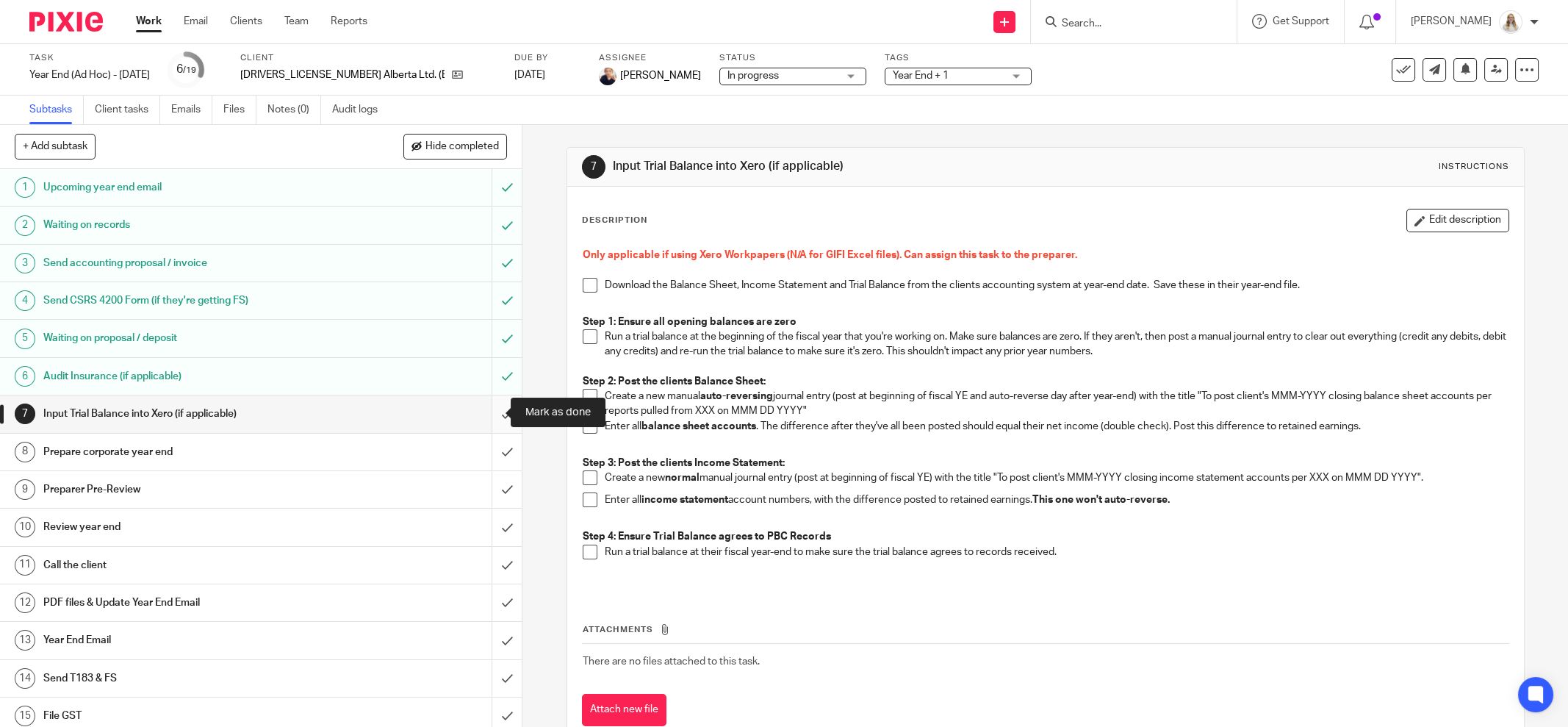
click at [478, 414] on input "submit" at bounding box center [261, 414] width 522 height 37
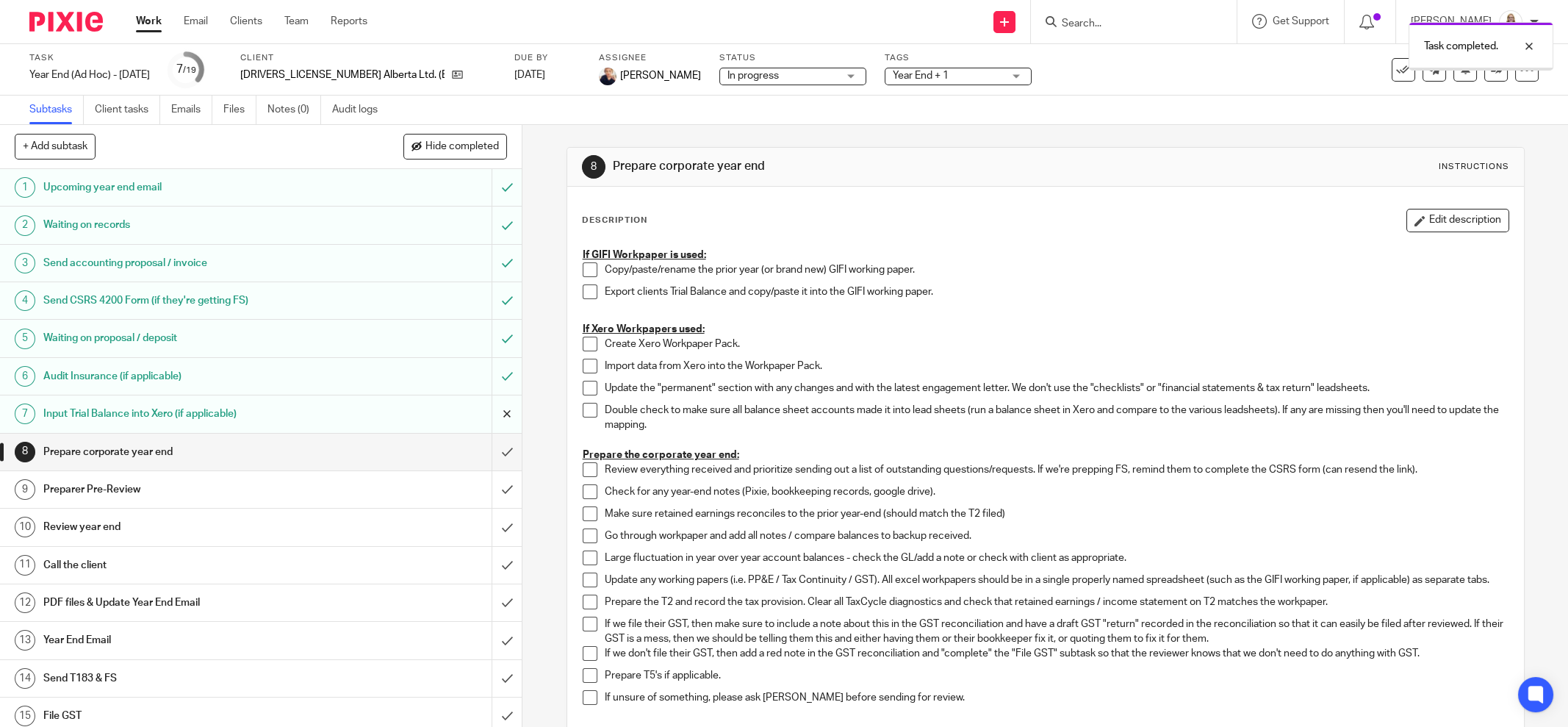
scroll to position [153, 0]
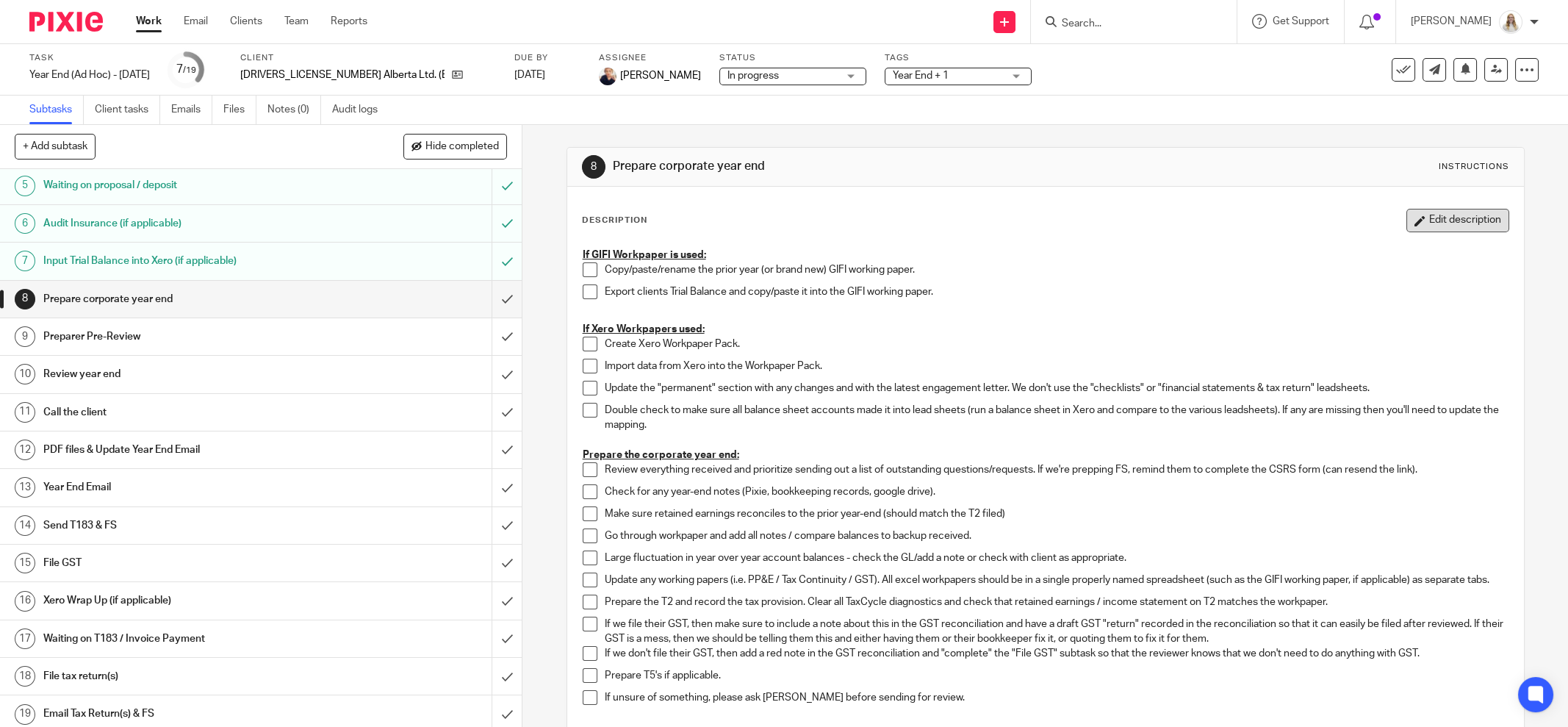
click at [1424, 221] on button "Edit description" at bounding box center [1458, 220] width 103 height 24
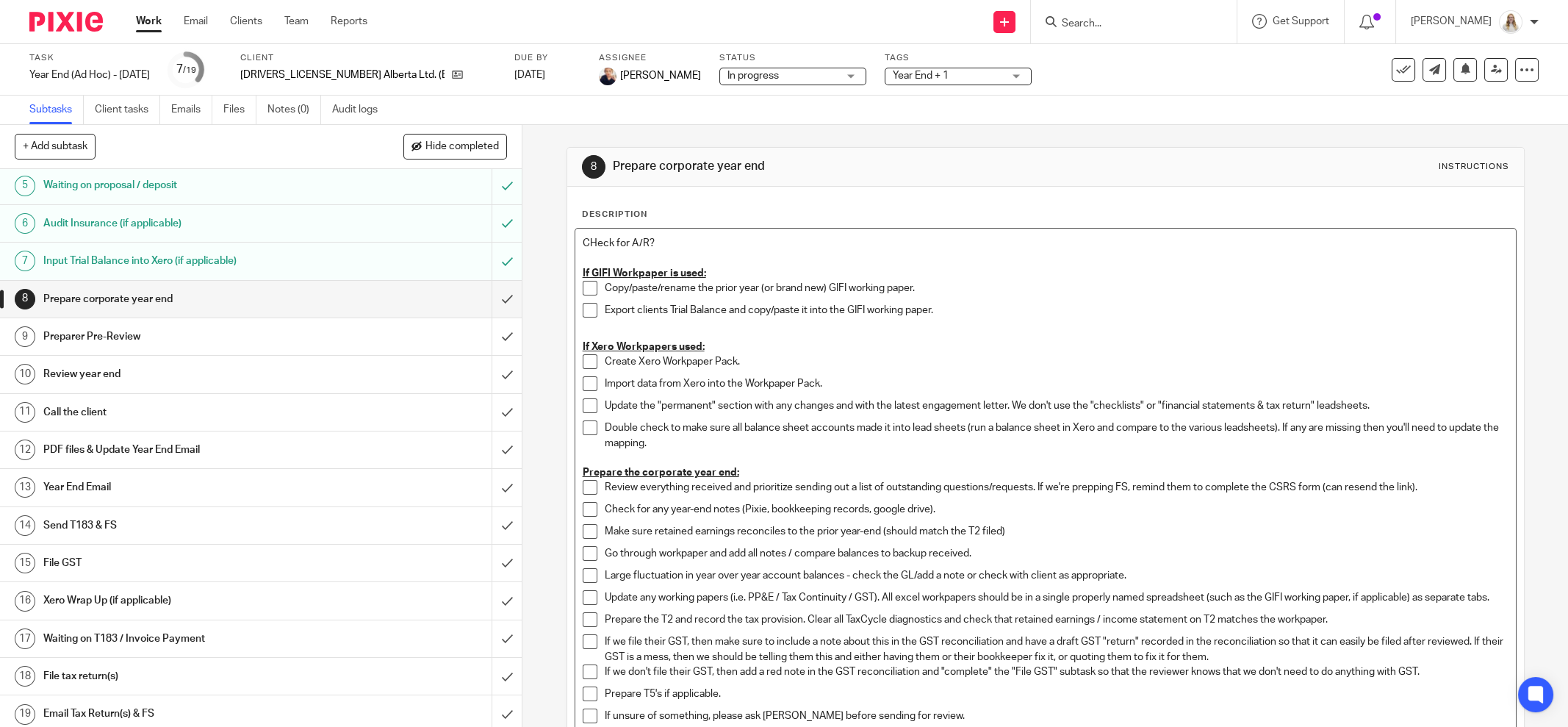
click at [585, 240] on p "CHeck for A/R?" at bounding box center [1045, 243] width 926 height 15
drag, startPoint x: 600, startPoint y: 248, endPoint x: 556, endPoint y: 243, distance: 44.3
click at [548, 248] on div "8 Prepare corporate year end Instructions Description Cck for A/R? If GIFI Work…" at bounding box center [1045, 425] width 1046 height 601
drag, startPoint x: 620, startPoint y: 244, endPoint x: 563, endPoint y: 240, distance: 57.1
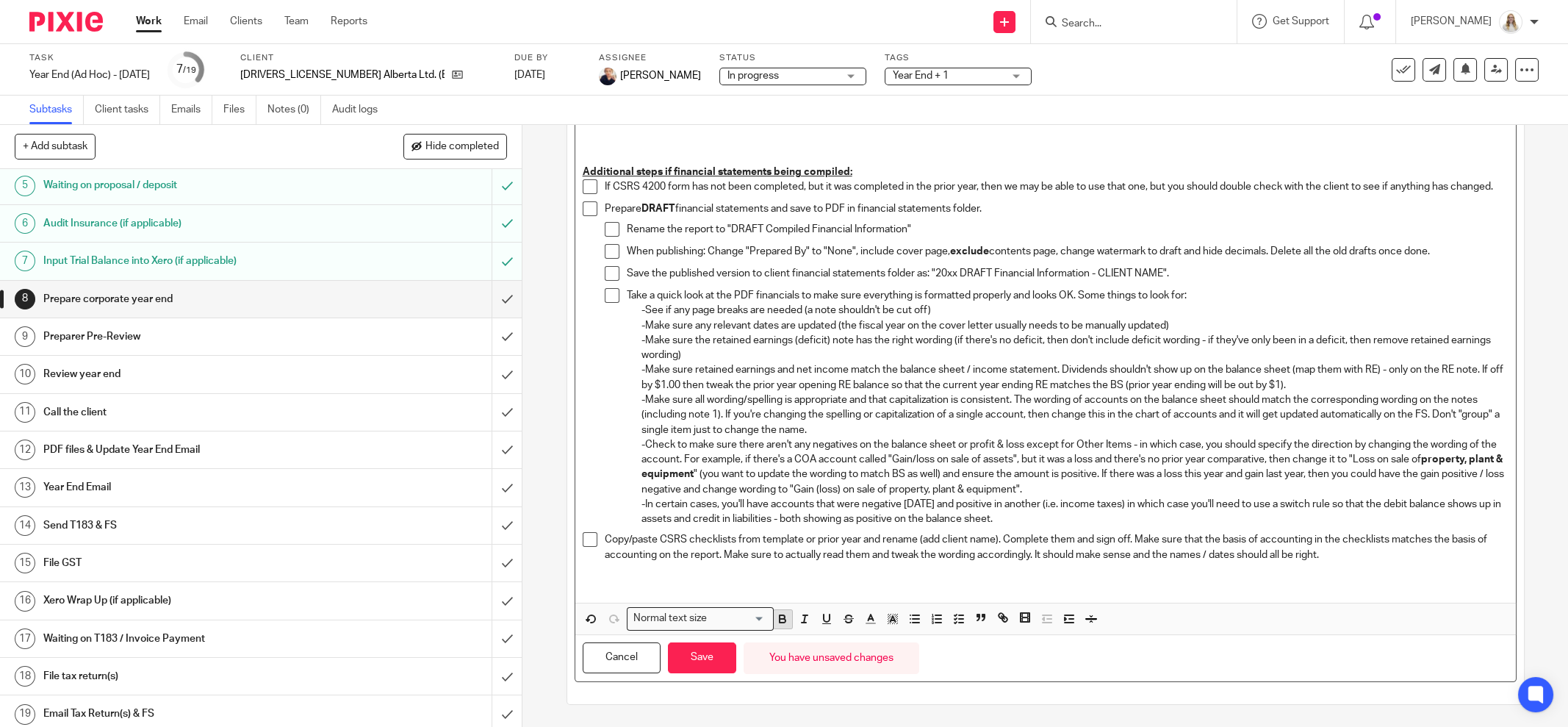
click at [777, 621] on icon "button" at bounding box center [782, 618] width 13 height 13
click at [891, 619] on polyline "button" at bounding box center [893, 618] width 6 height 6
click at [865, 622] on icon "button" at bounding box center [871, 618] width 13 height 13
drag, startPoint x: 986, startPoint y: 669, endPoint x: 954, endPoint y: 606, distance: 70.7
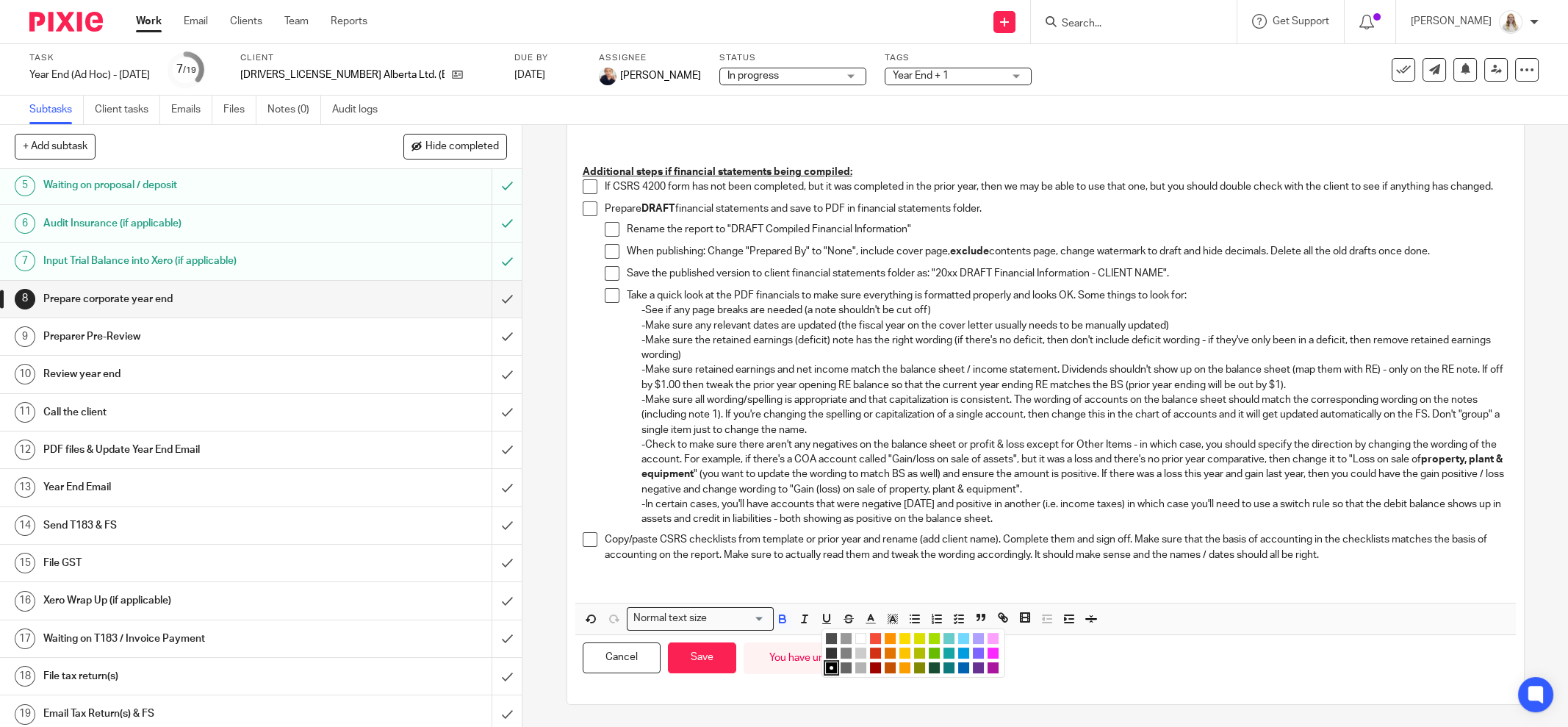
click at [988, 668] on li "color:#AB149E" at bounding box center [993, 668] width 11 height 11
drag, startPoint x: 716, startPoint y: 656, endPoint x: 777, endPoint y: 601, distance: 82.1
click at [716, 654] on button "Save" at bounding box center [702, 658] width 69 height 32
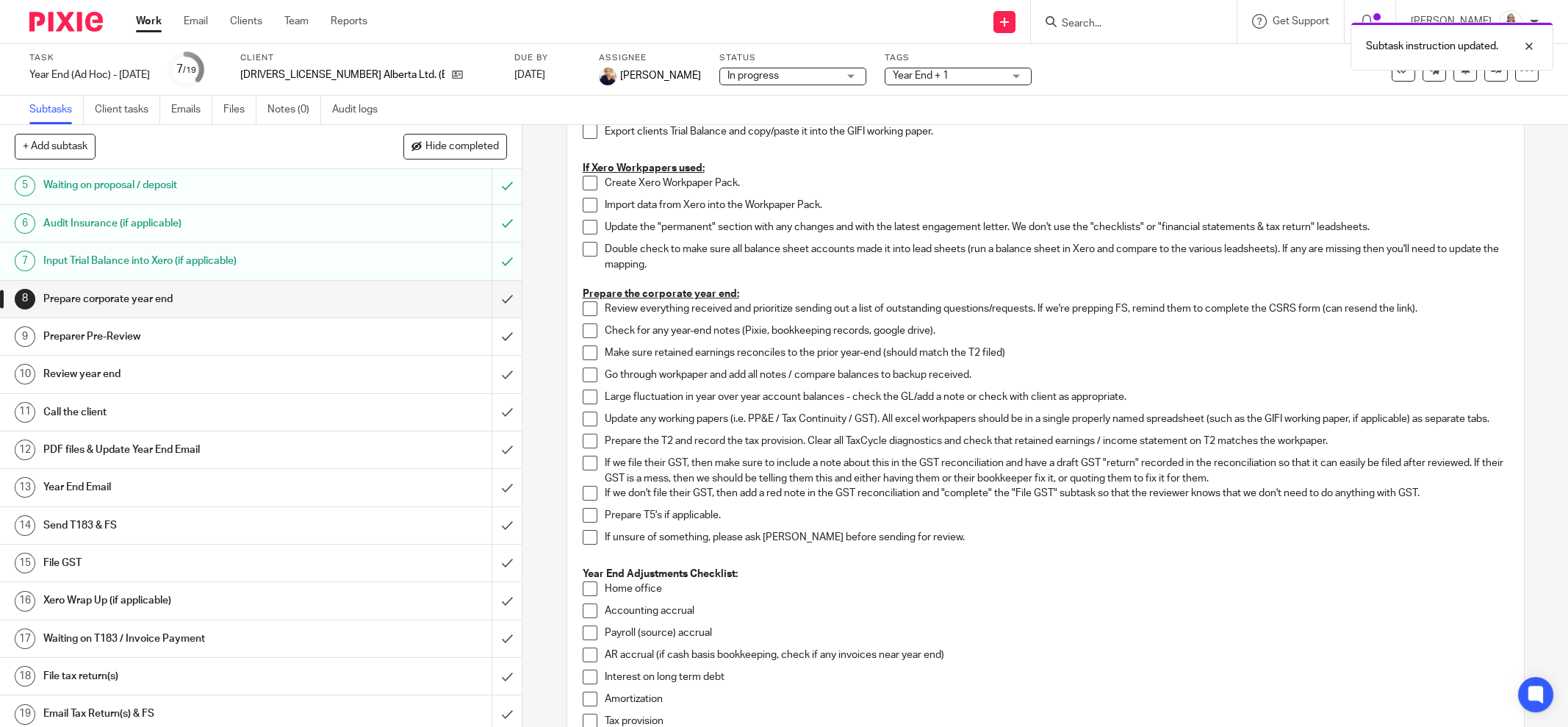
scroll to position [0, 0]
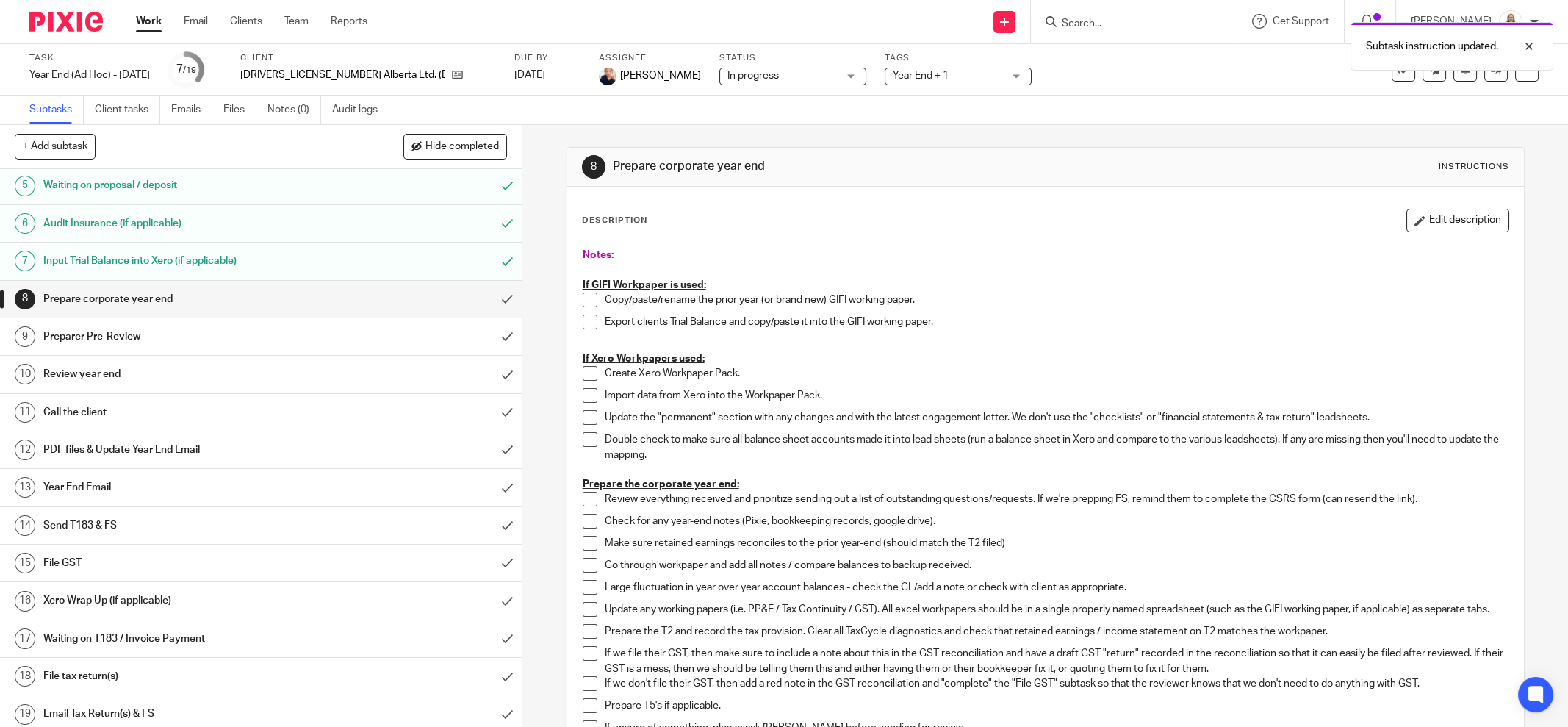
click at [854, 294] on p "Copy/paste/rename the prior year (or brand new) GIFI working paper." at bounding box center [1056, 299] width 904 height 15
click at [893, 72] on span "Year End + 1" at bounding box center [921, 75] width 56 height 10
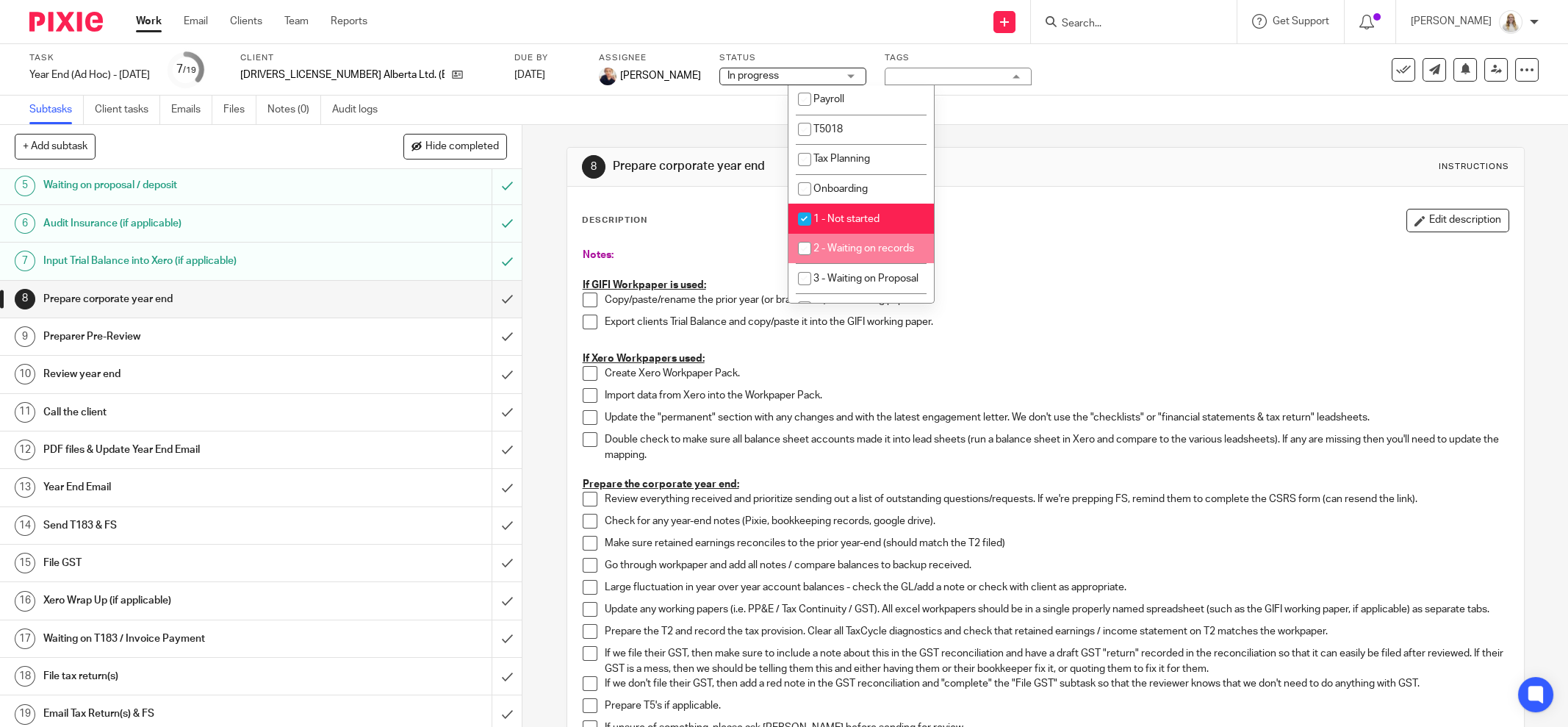
scroll to position [275, 0]
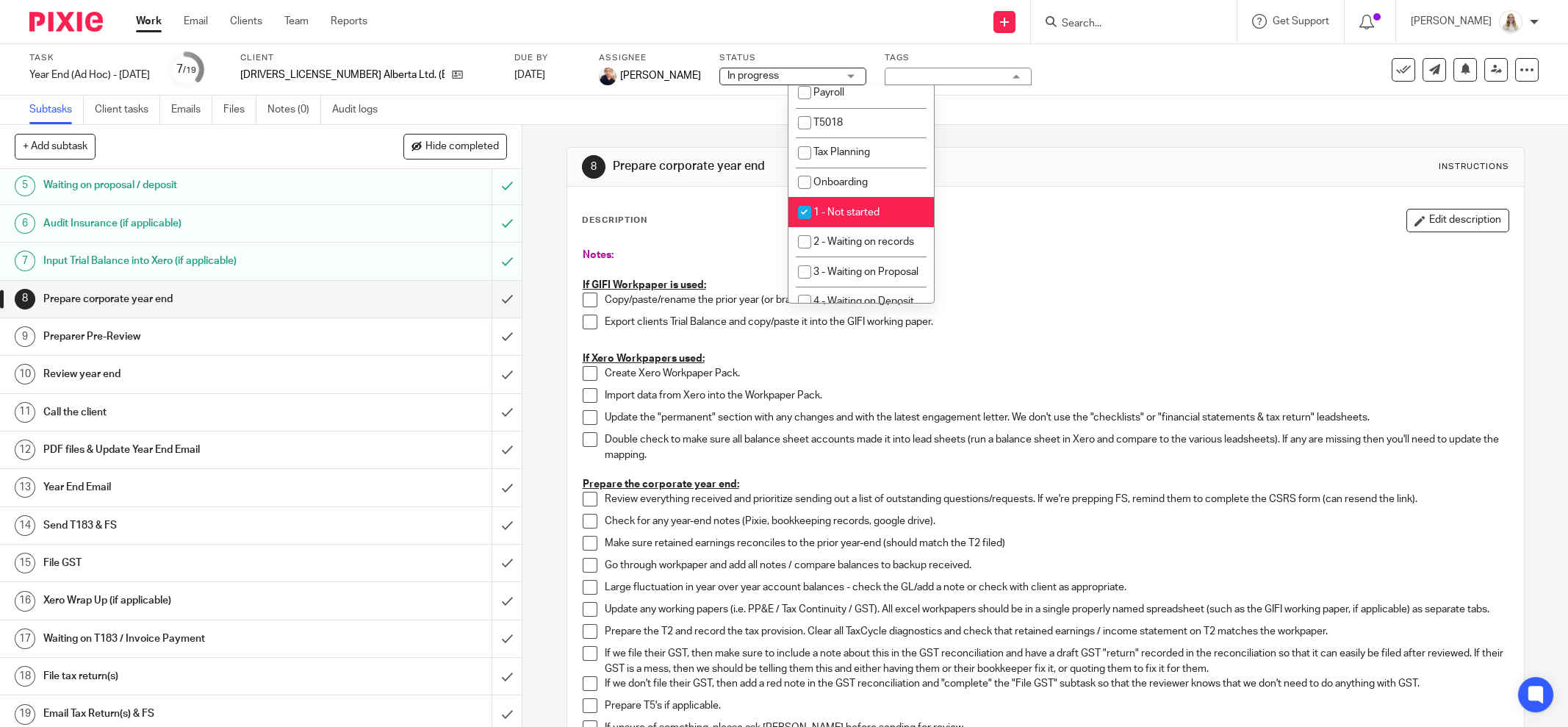
click at [1018, 183] on div "8 Prepare corporate year end Instructions" at bounding box center [1046, 167] width 957 height 39
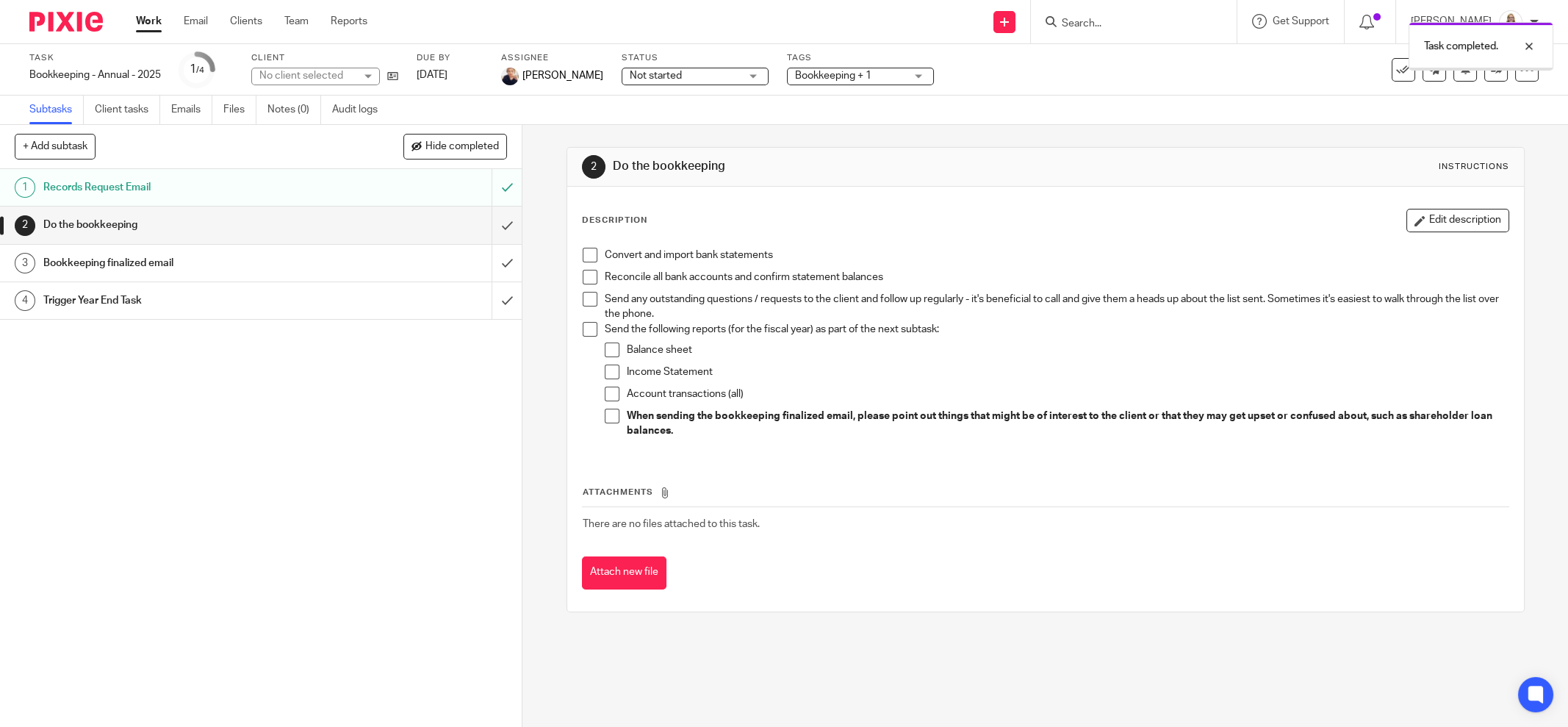
click at [331, 415] on div "1 Records Request Email 2 Do the bookkeeping 3 Bookkeeping finalized email 4 Tr…" at bounding box center [261, 448] width 522 height 558
click at [583, 249] on span at bounding box center [590, 255] width 15 height 15
click at [907, 77] on div "Bookkeeping + 1" at bounding box center [861, 77] width 147 height 17
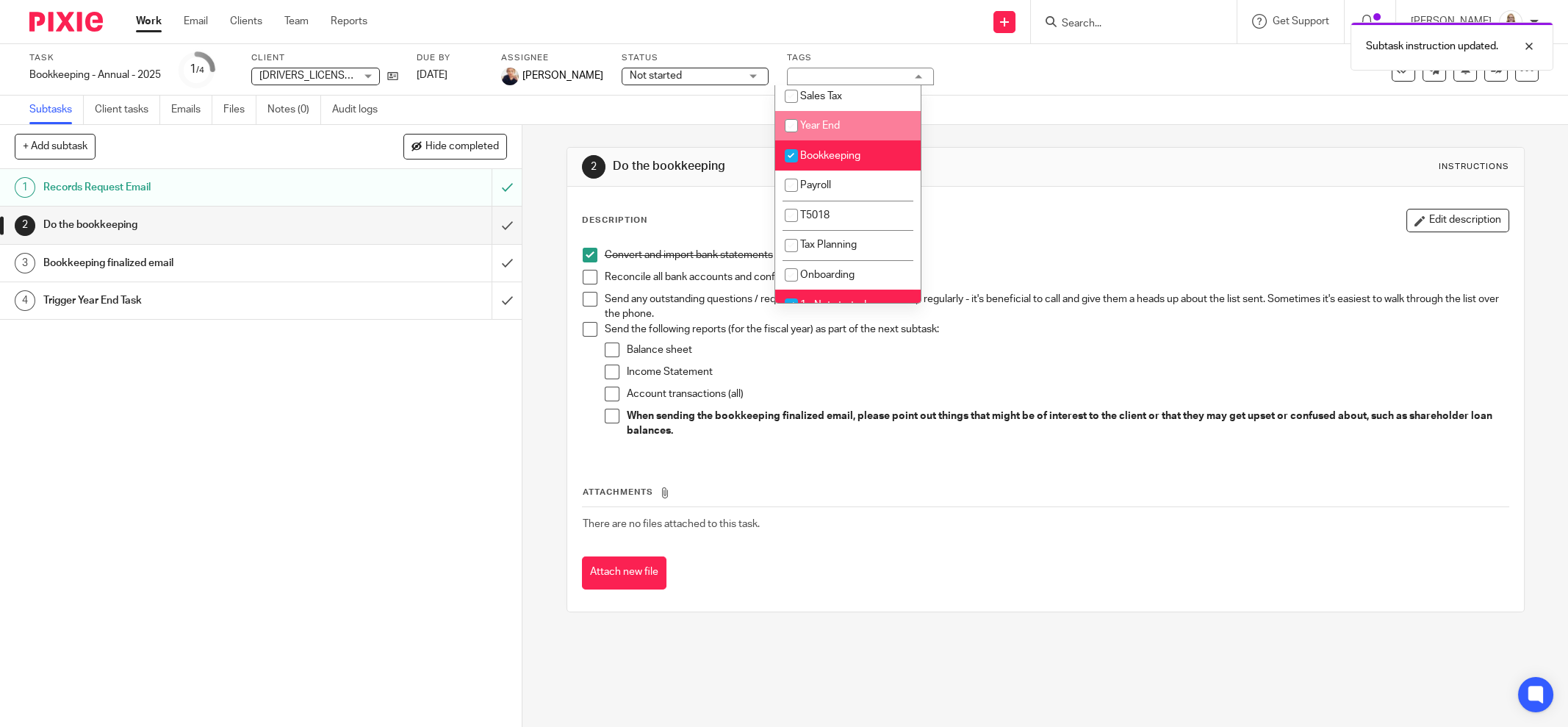
scroll to position [275, 0]
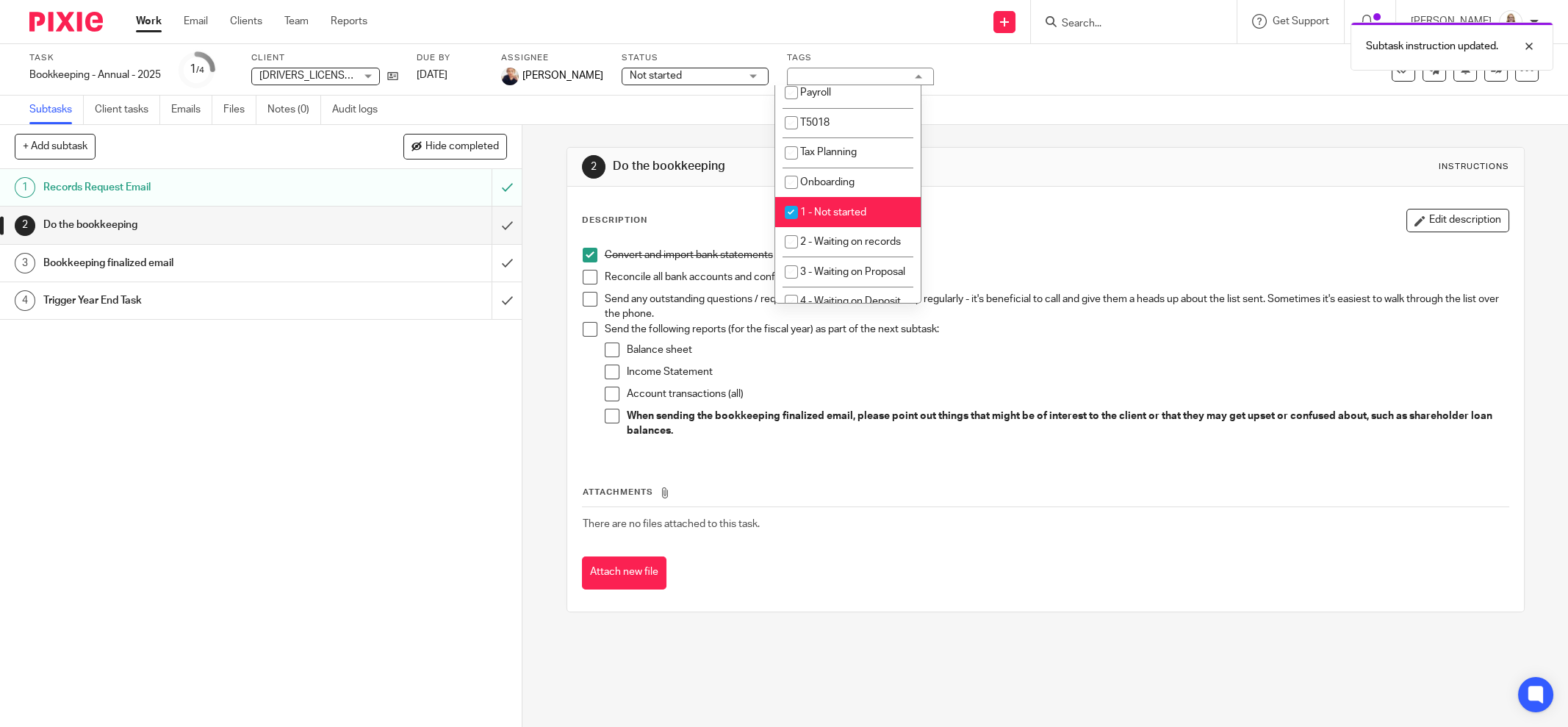
click at [845, 208] on span "1 - Not started" at bounding box center [834, 212] width 66 height 10
checkbox input "false"
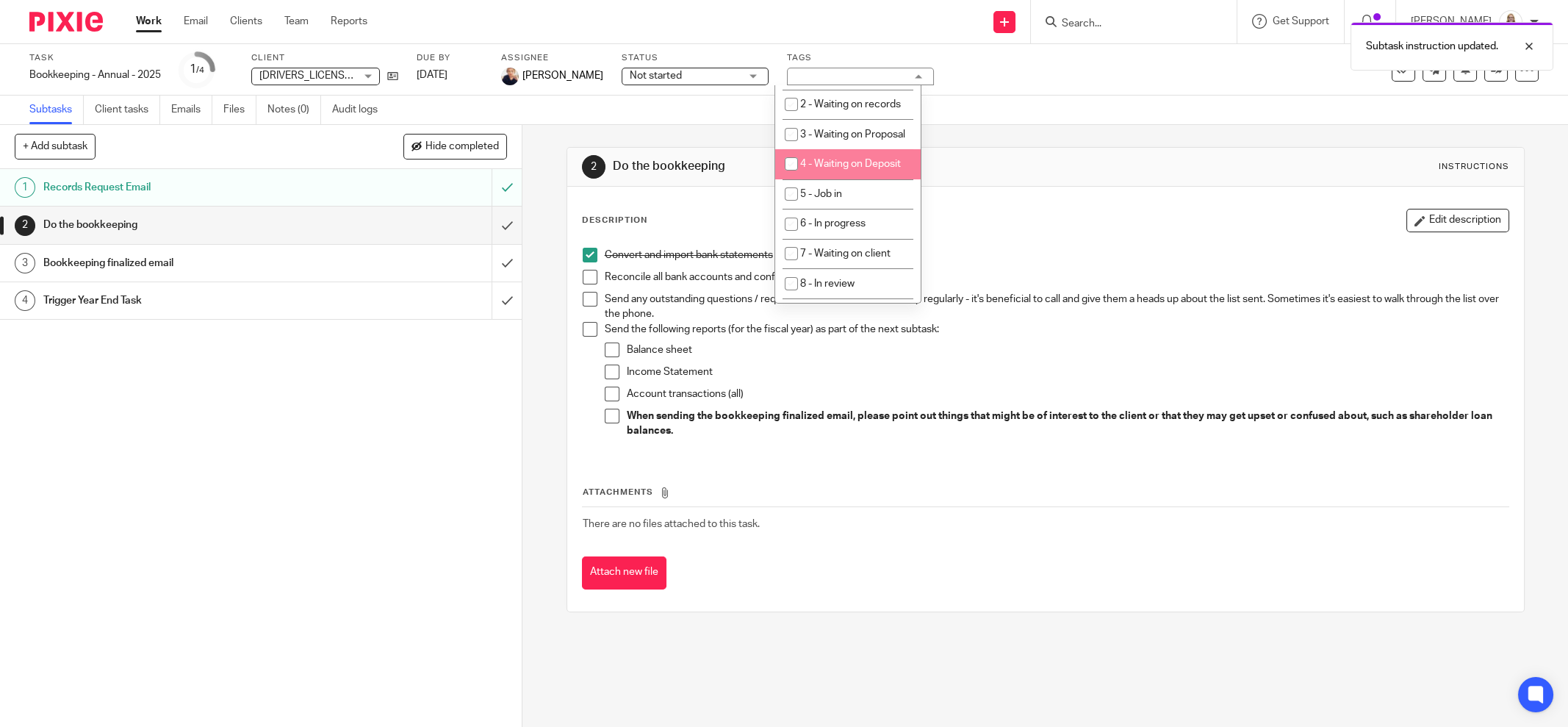
scroll to position [459, 0]
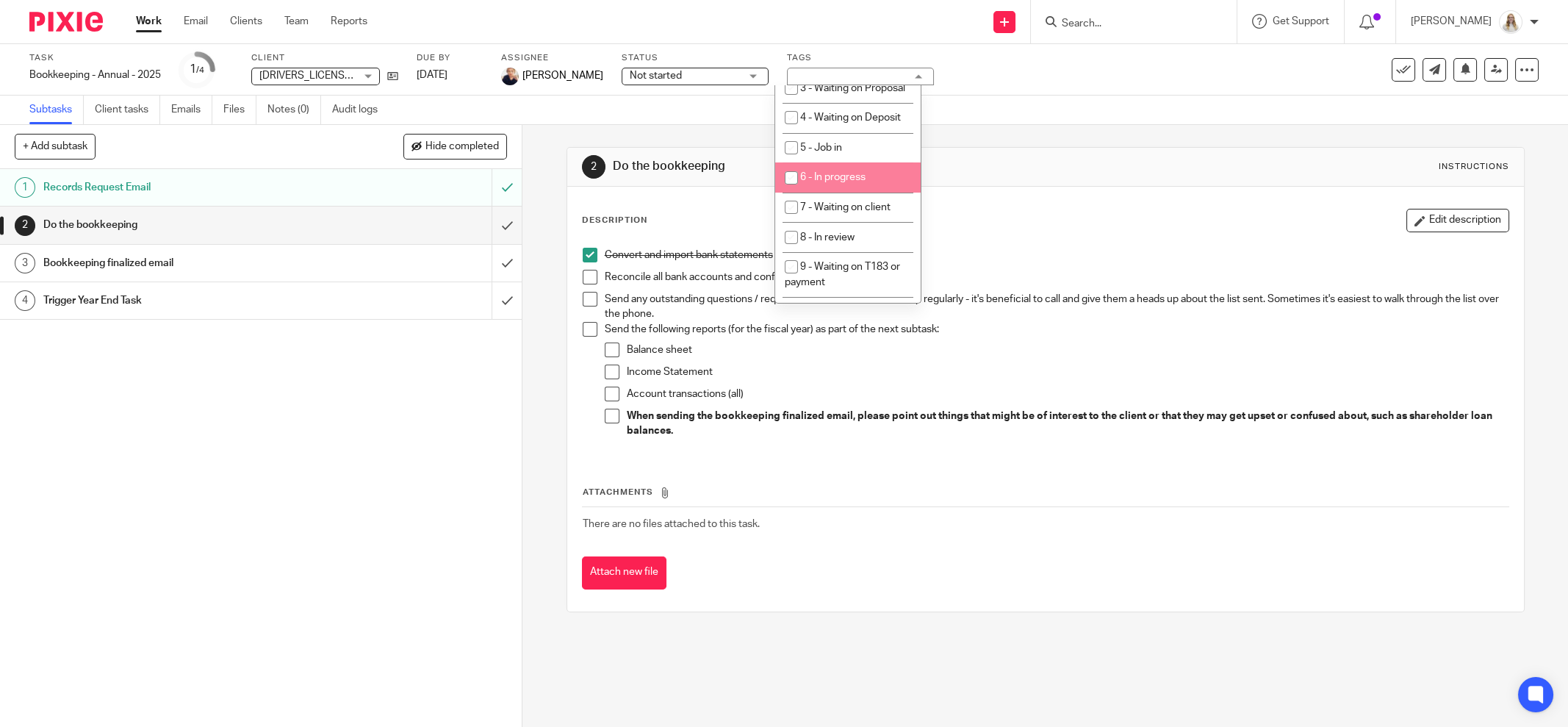
click at [854, 182] on span "6 - In progress" at bounding box center [833, 177] width 66 height 10
checkbox input "true"
click at [1116, 117] on div "Subtasks Client tasks Emails Files Notes (0) Audit logs" at bounding box center [784, 110] width 1568 height 29
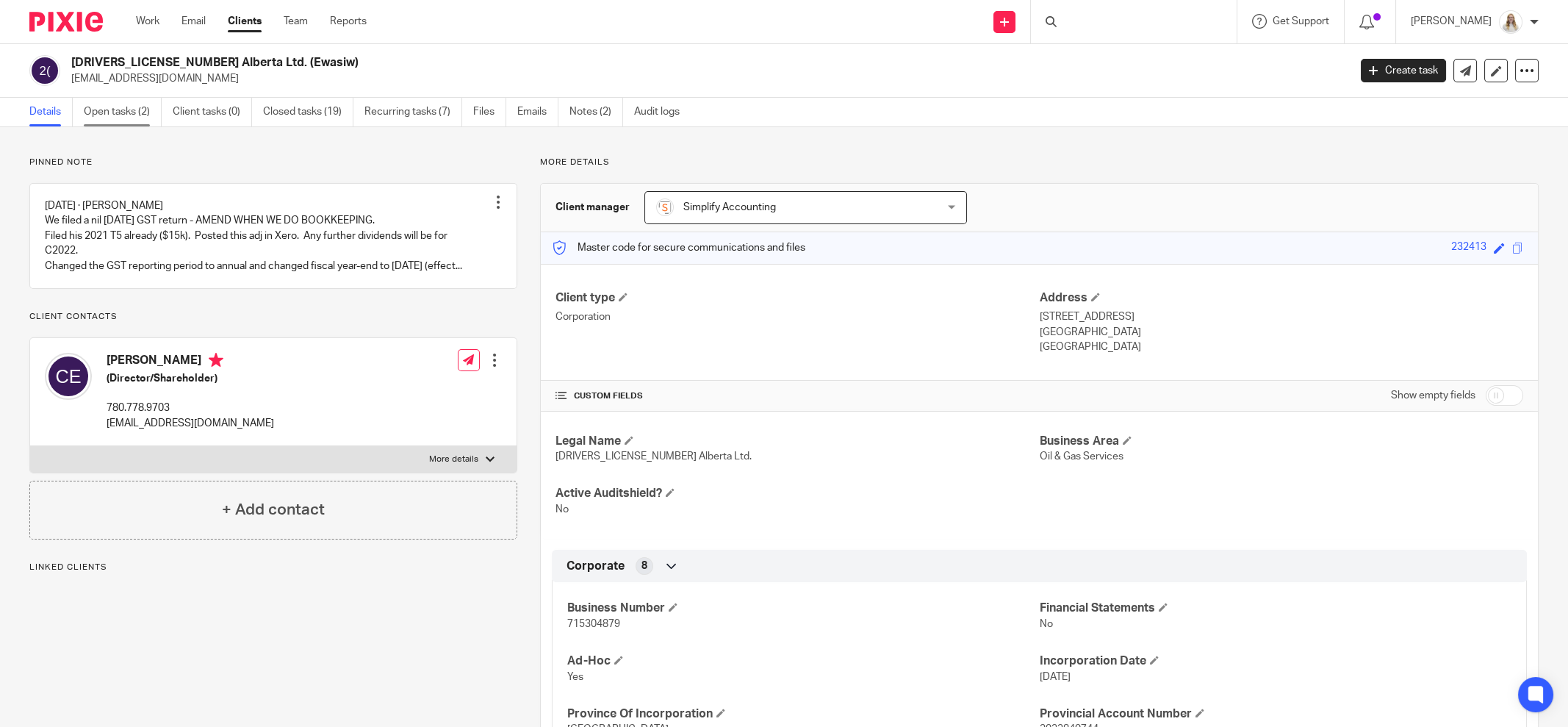
click at [122, 106] on link "Open tasks (2)" at bounding box center [122, 112] width 78 height 28
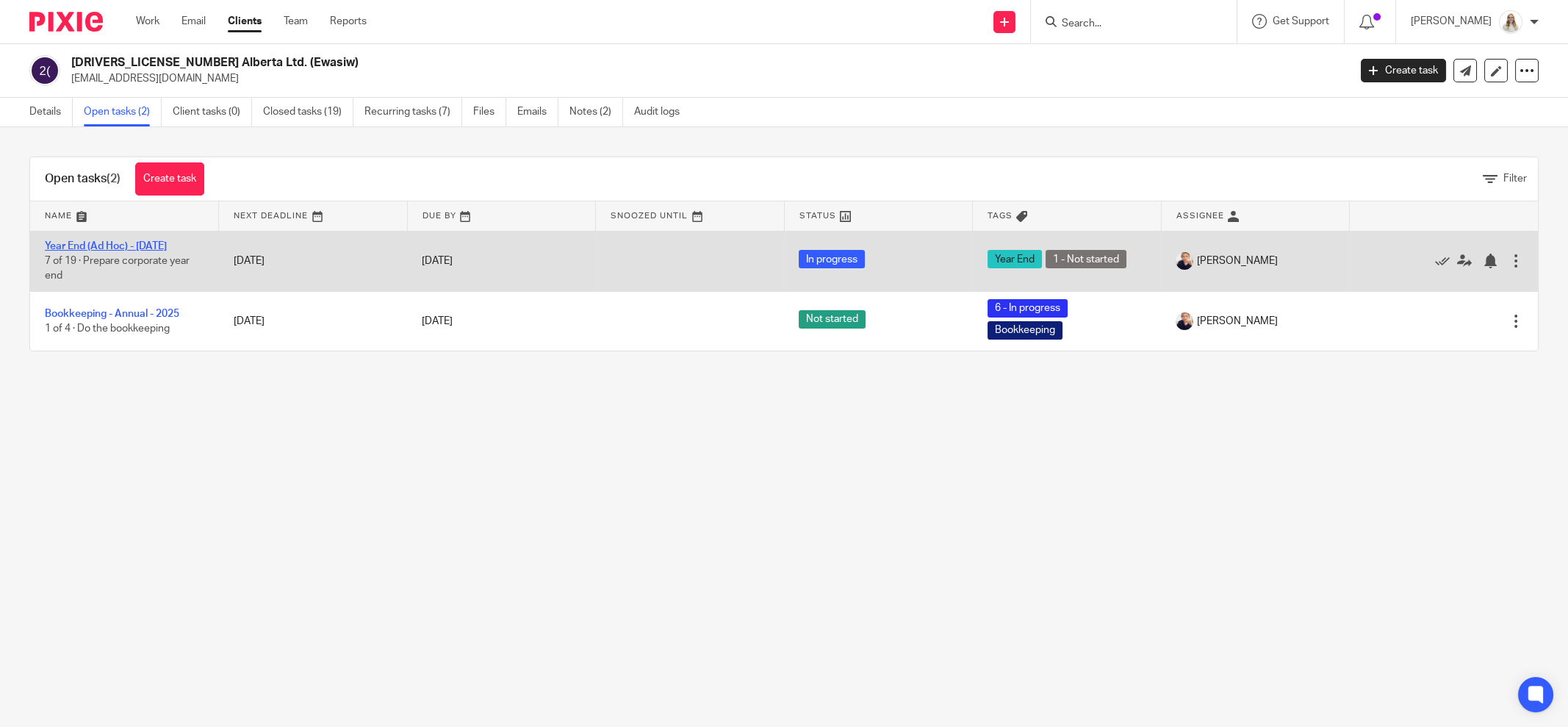
click at [121, 246] on link "Year End (Ad Hoc) - [DATE]" at bounding box center [106, 245] width 122 height 10
